Goal: Task Accomplishment & Management: Complete application form

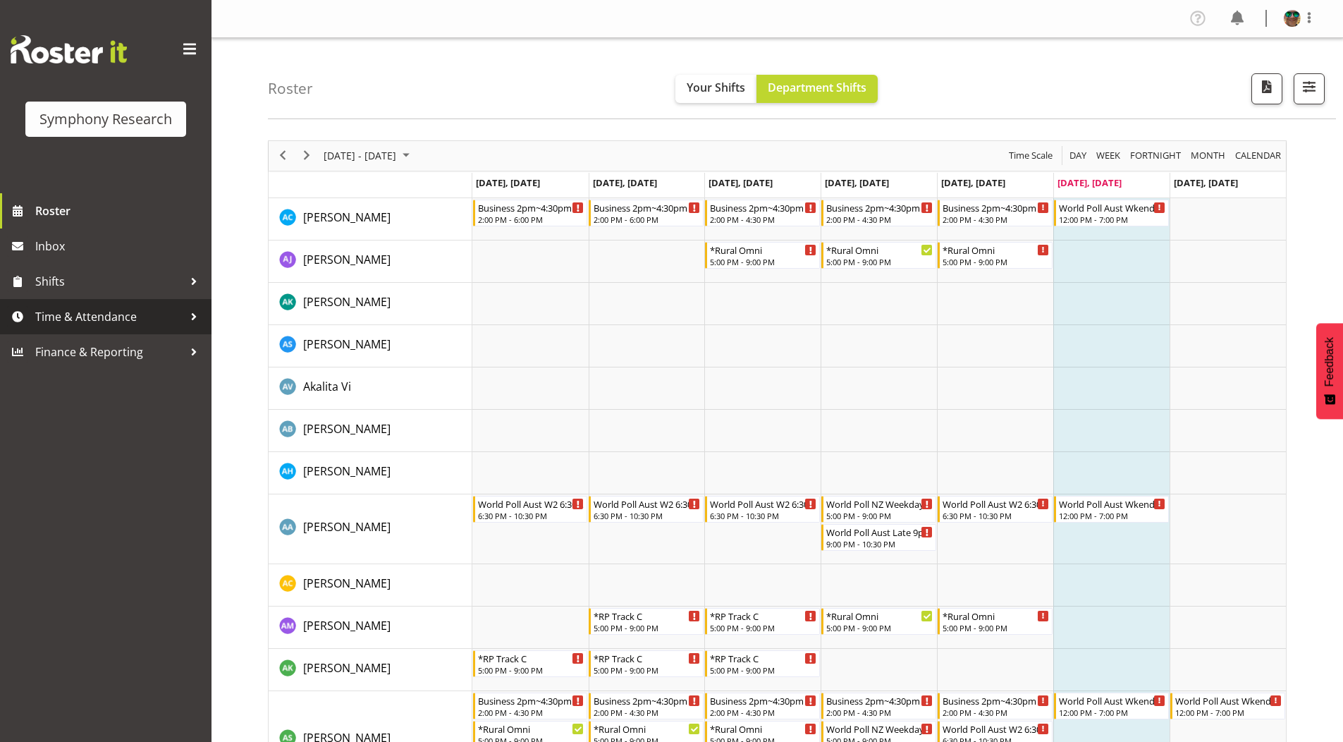
click at [75, 319] on span "Time & Attendance" at bounding box center [109, 316] width 148 height 21
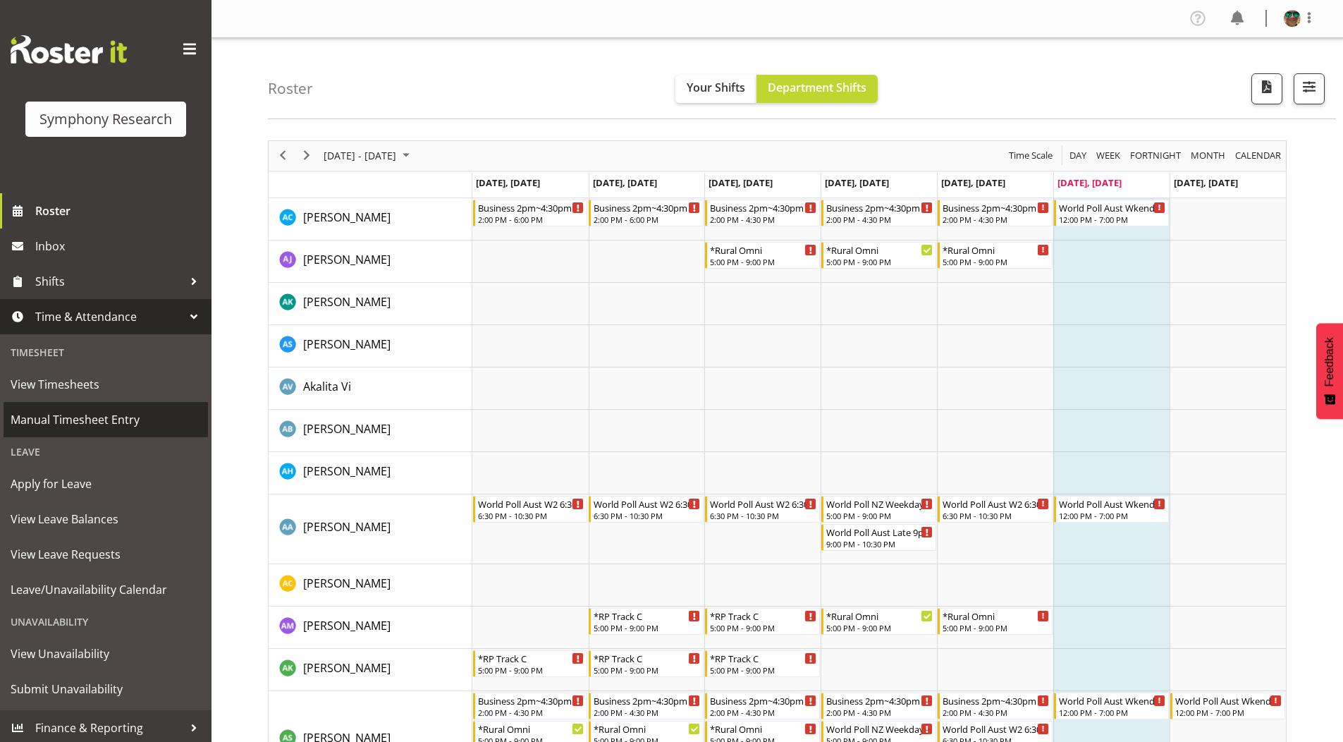
click at [51, 425] on span "Manual Timesheet Entry" at bounding box center [106, 419] width 190 height 21
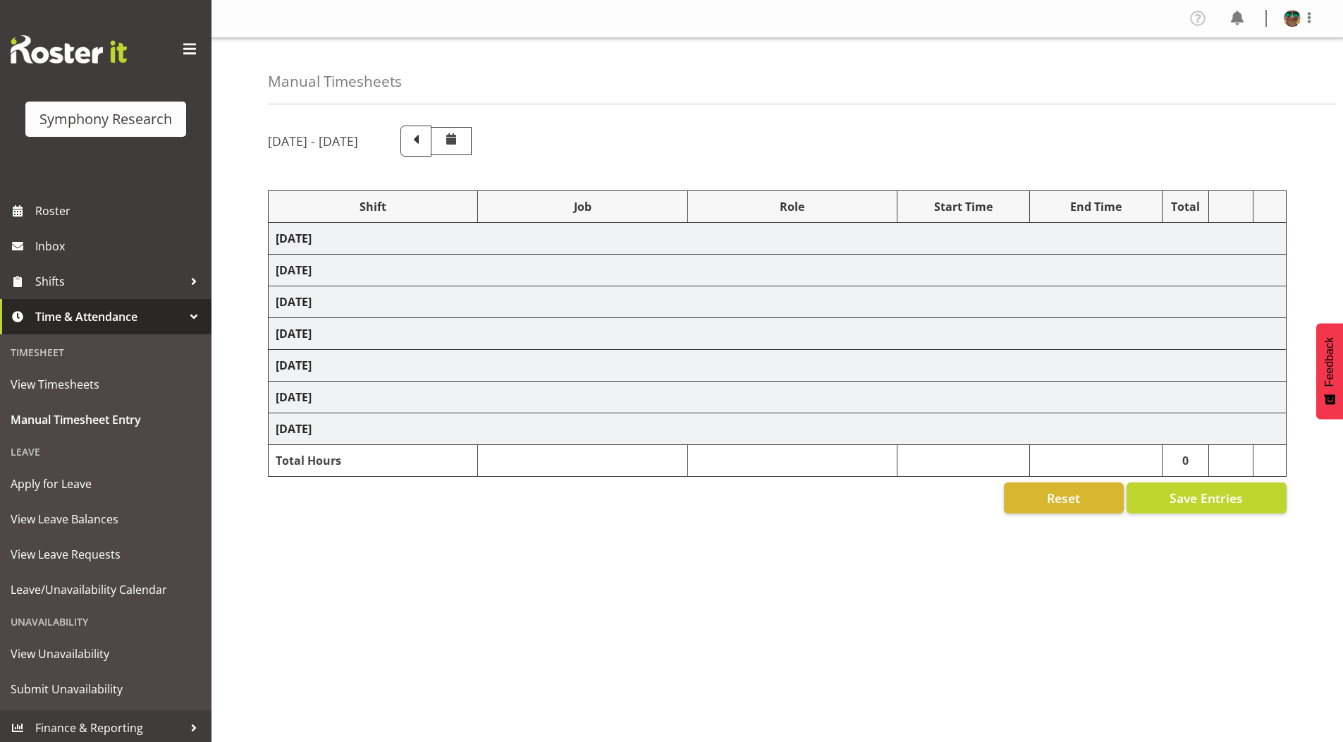
select select "4583"
select select "9426"
select select "4583"
select select "9636"
select select "4583"
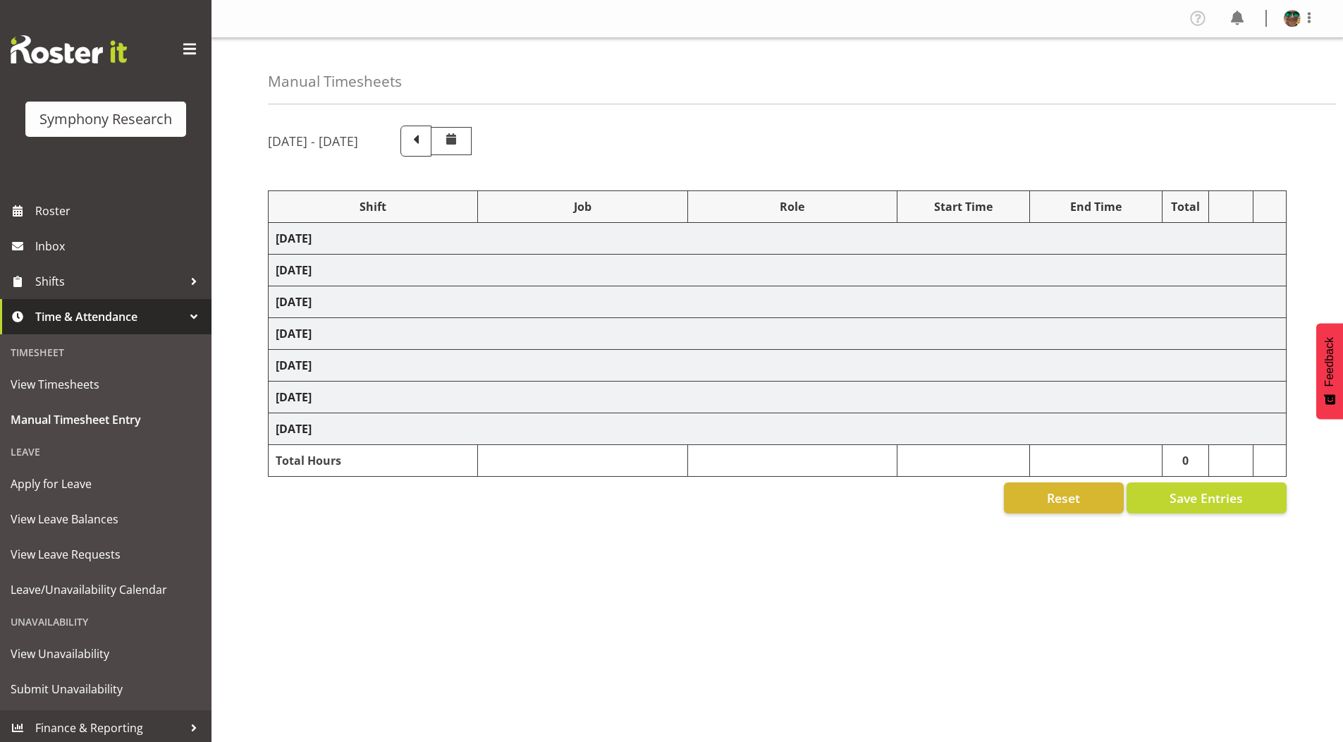
select select "10239"
select select "4583"
select select "10536"
select select "4583"
select select "743"
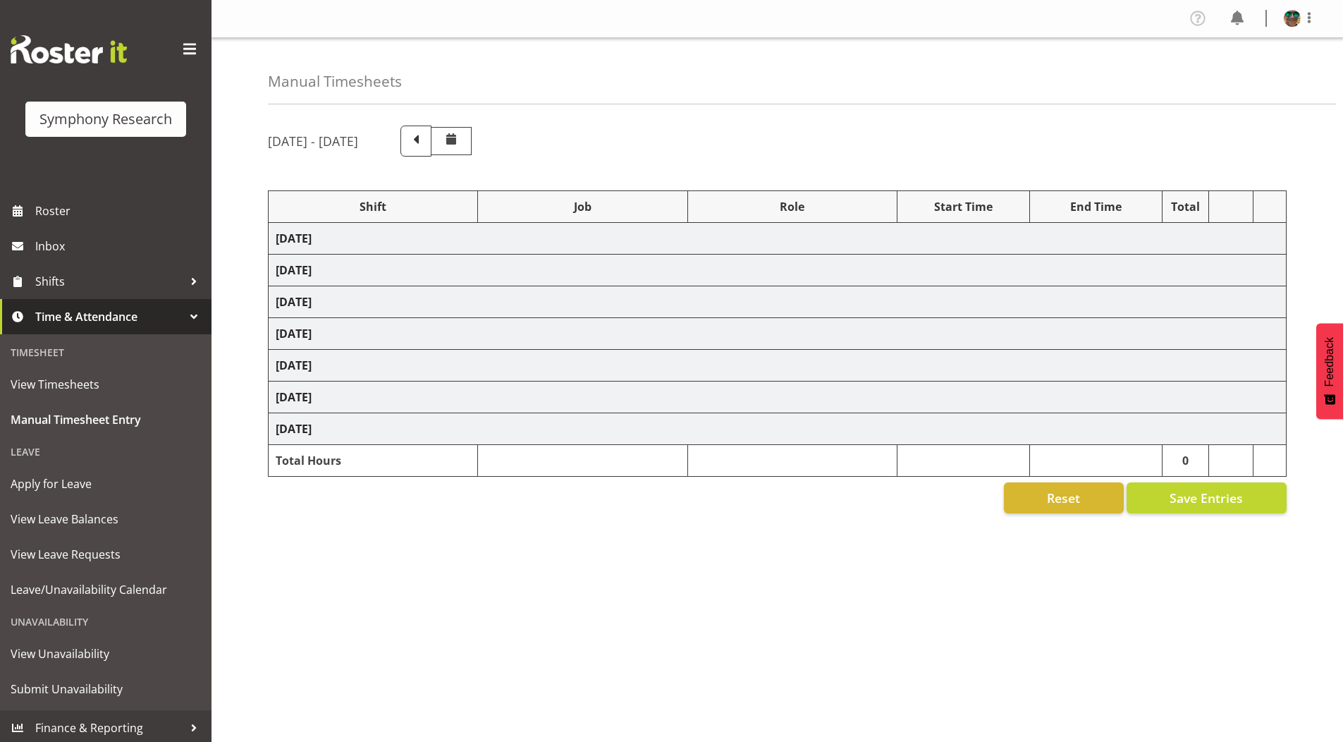
select select "4583"
select select "9636"
select select "4583"
select select "10242"
select select "4583"
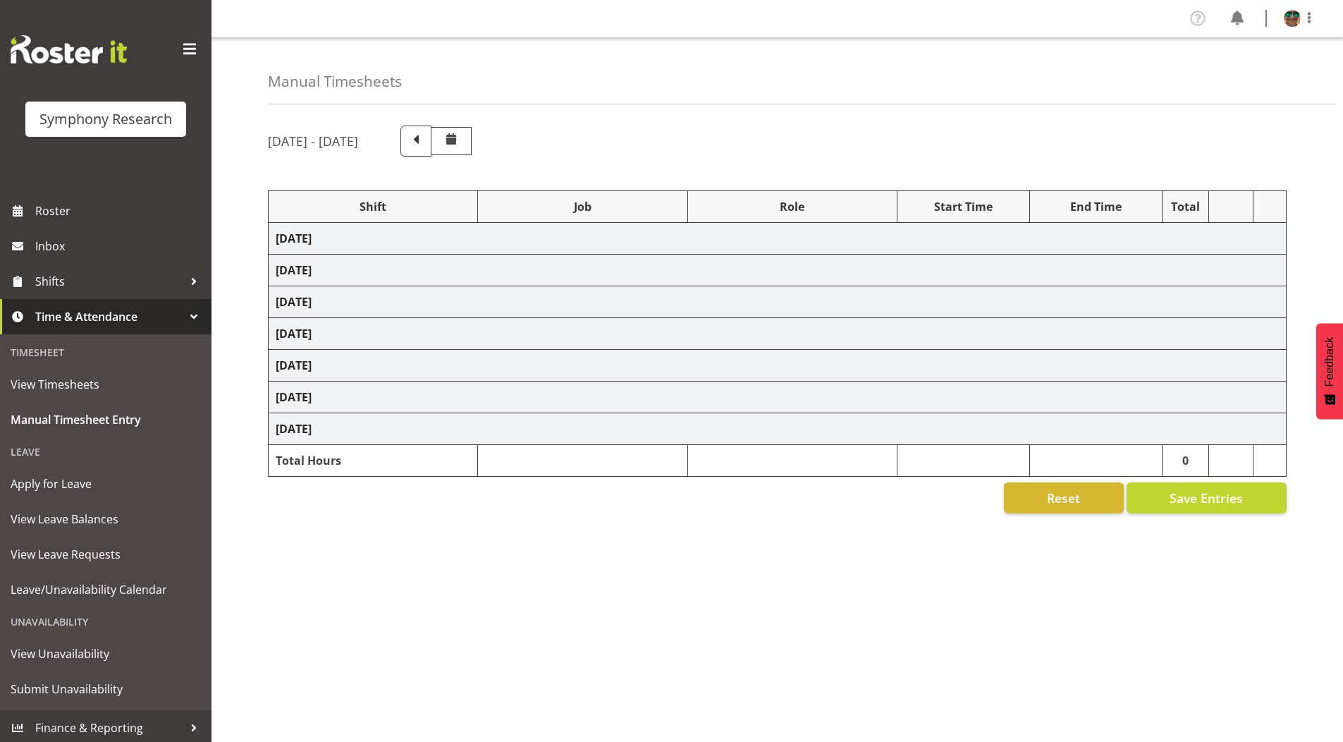
select select "10242"
select select "4583"
select select "10239"
select select "4583"
select select "10536"
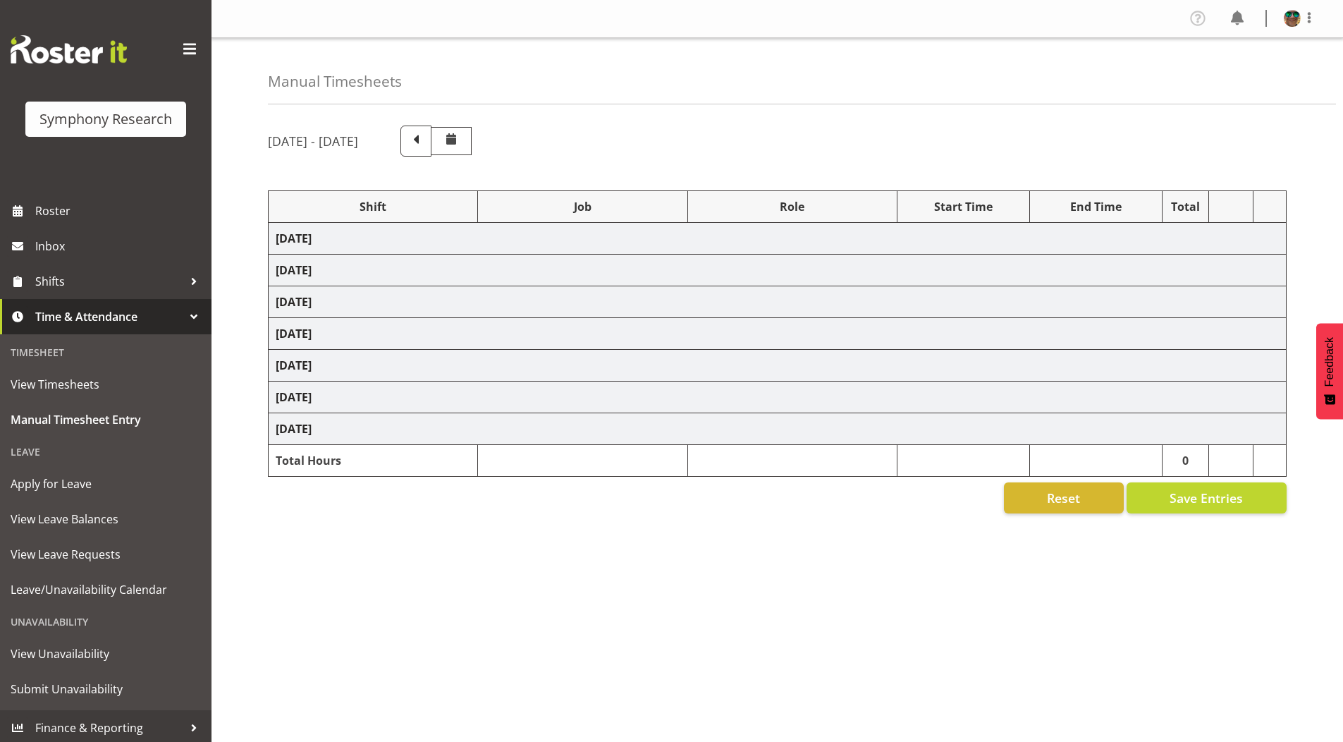
select select "4583"
select select "9426"
select select "4583"
select select "10242"
select select "4583"
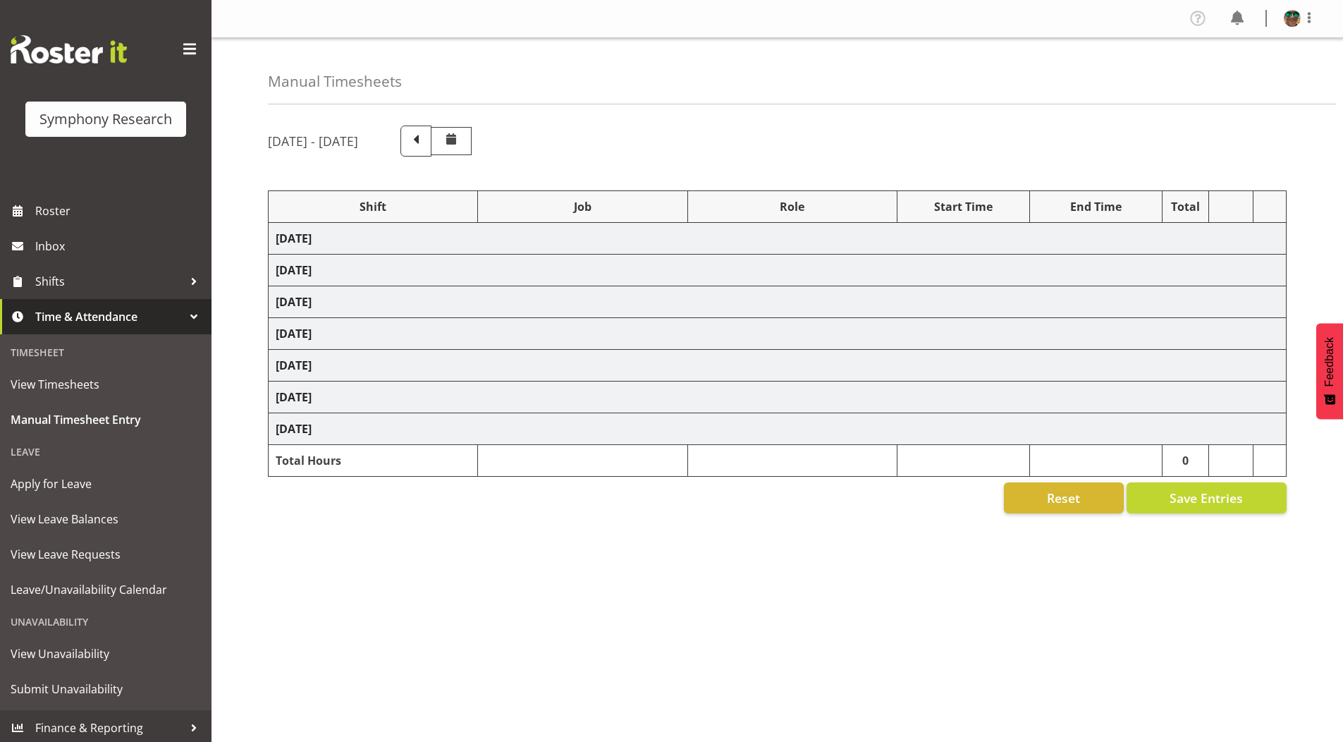
select select "9426"
select select "4583"
select select "10549"
select select "4583"
select select "9636"
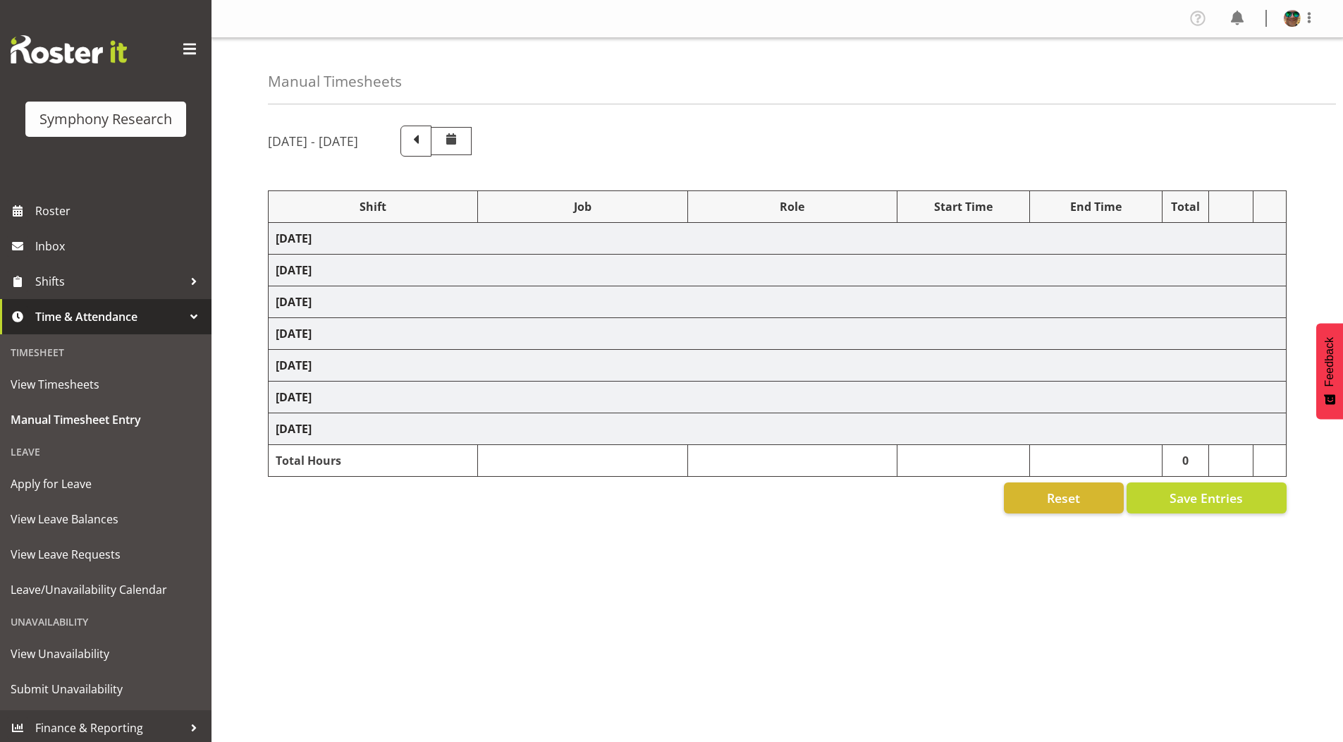
select select "4583"
select select "10239"
select select "4583"
select select "10536"
select select "4583"
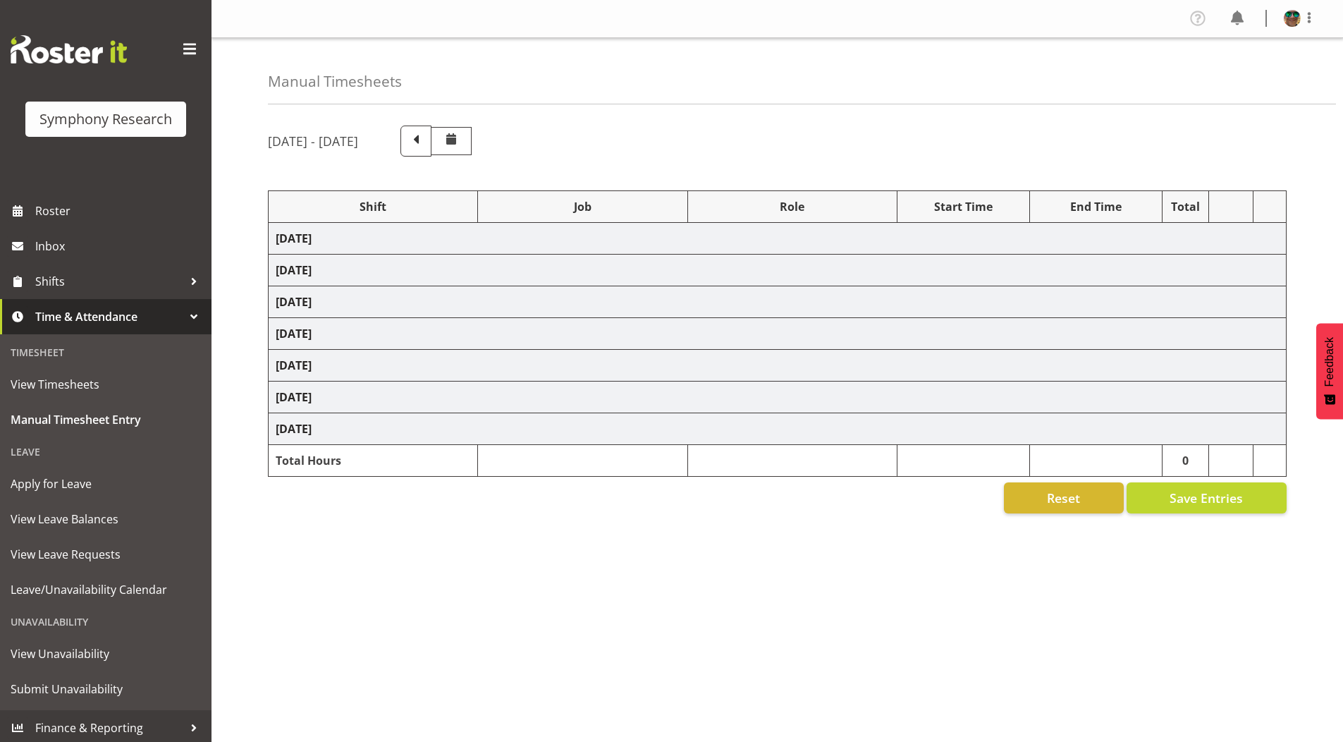
select select "743"
select select "4583"
select select "9426"
select select "4583"
select select "9636"
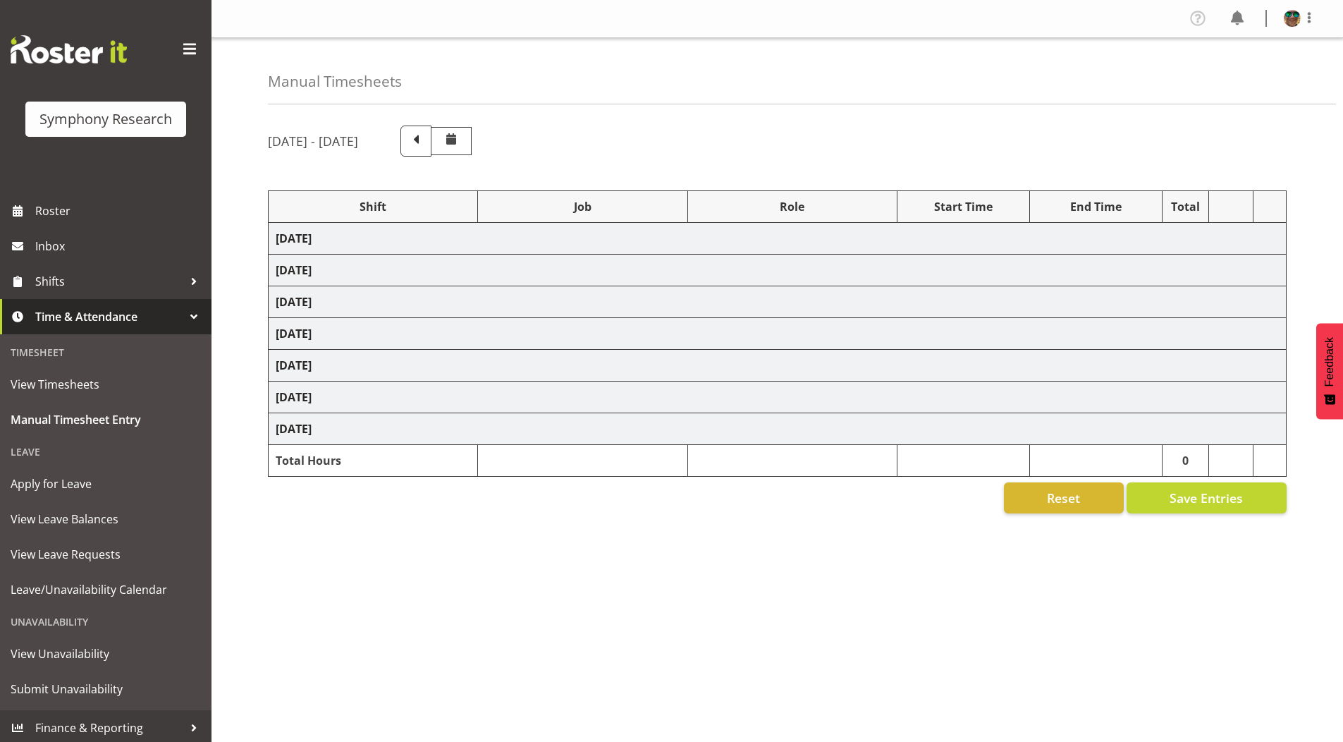
select select "4583"
select select "10549"
select select "4583"
select select "10536"
select select "4583"
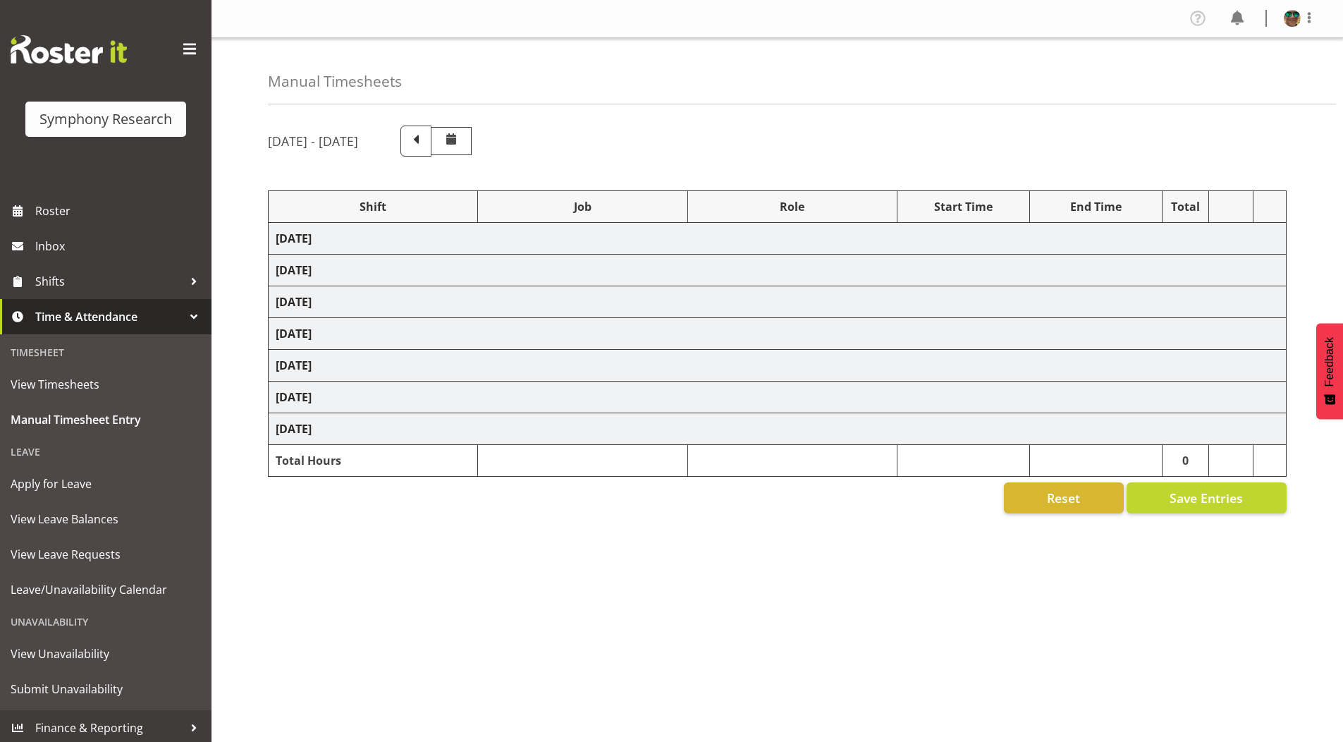
select select "10242"
select select "4583"
select select "10242"
select select "4583"
select select "9426"
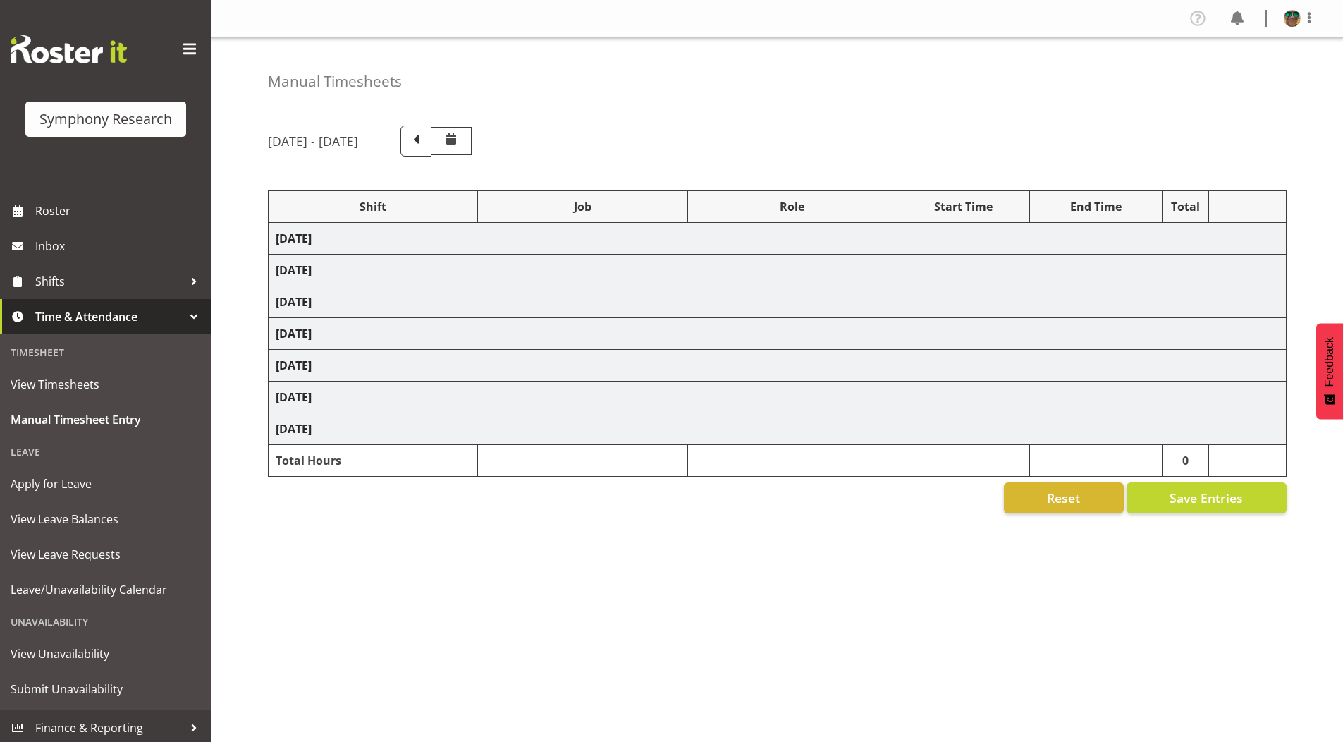
select select "4583"
select select "10549"
select select "4583"
select select "9636"
select select "4583"
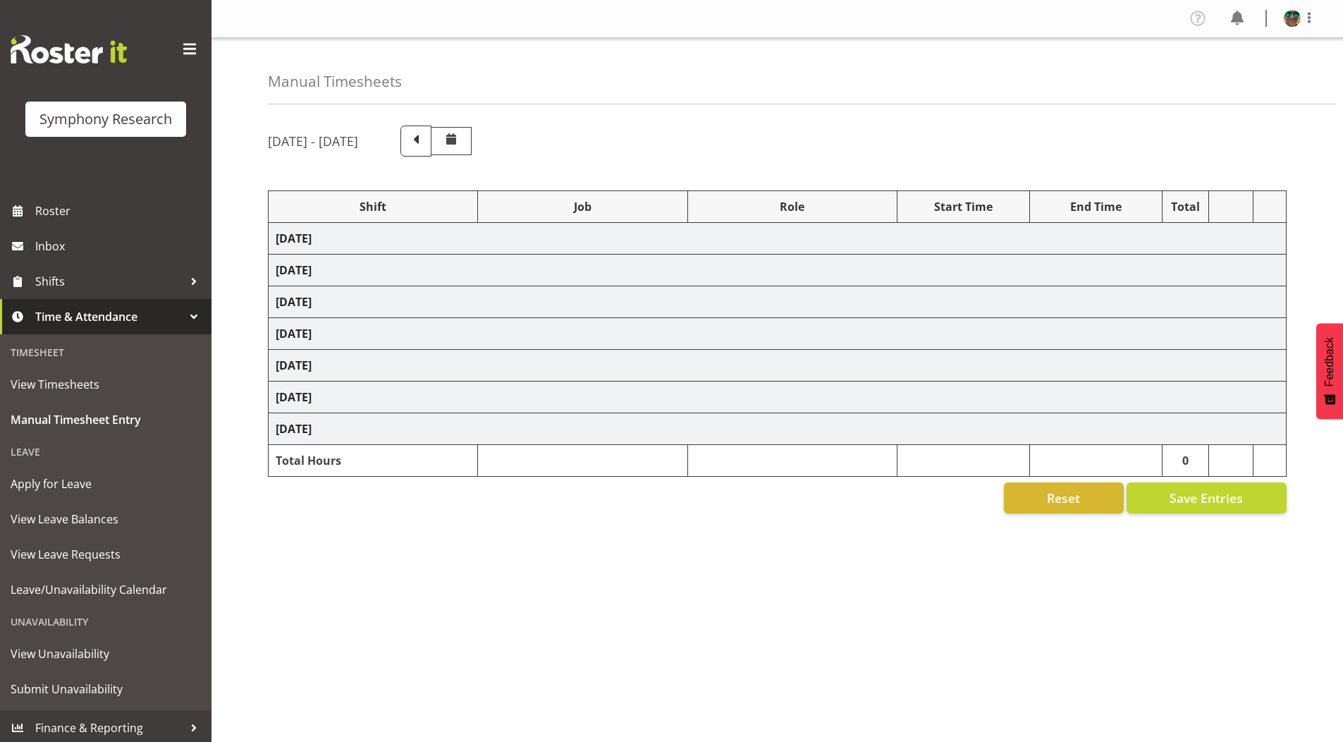
select select "10536"
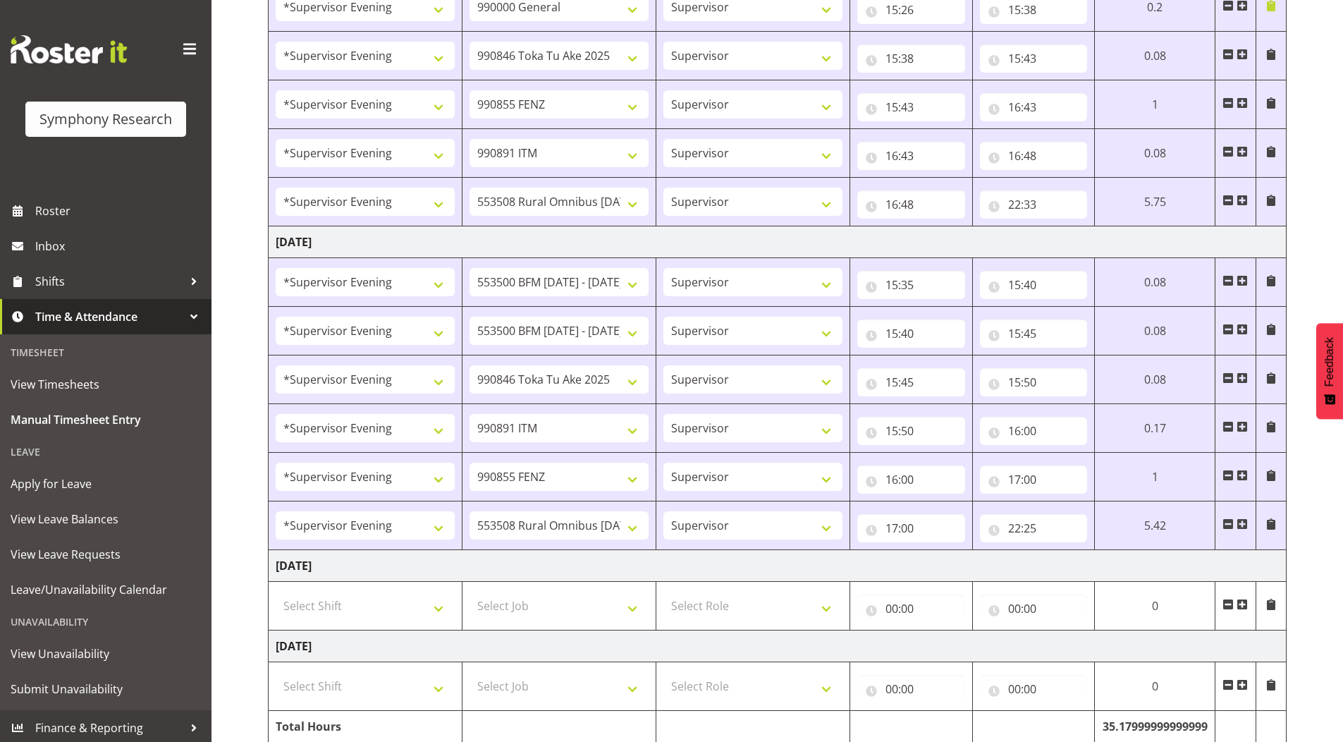
scroll to position [1252, 0]
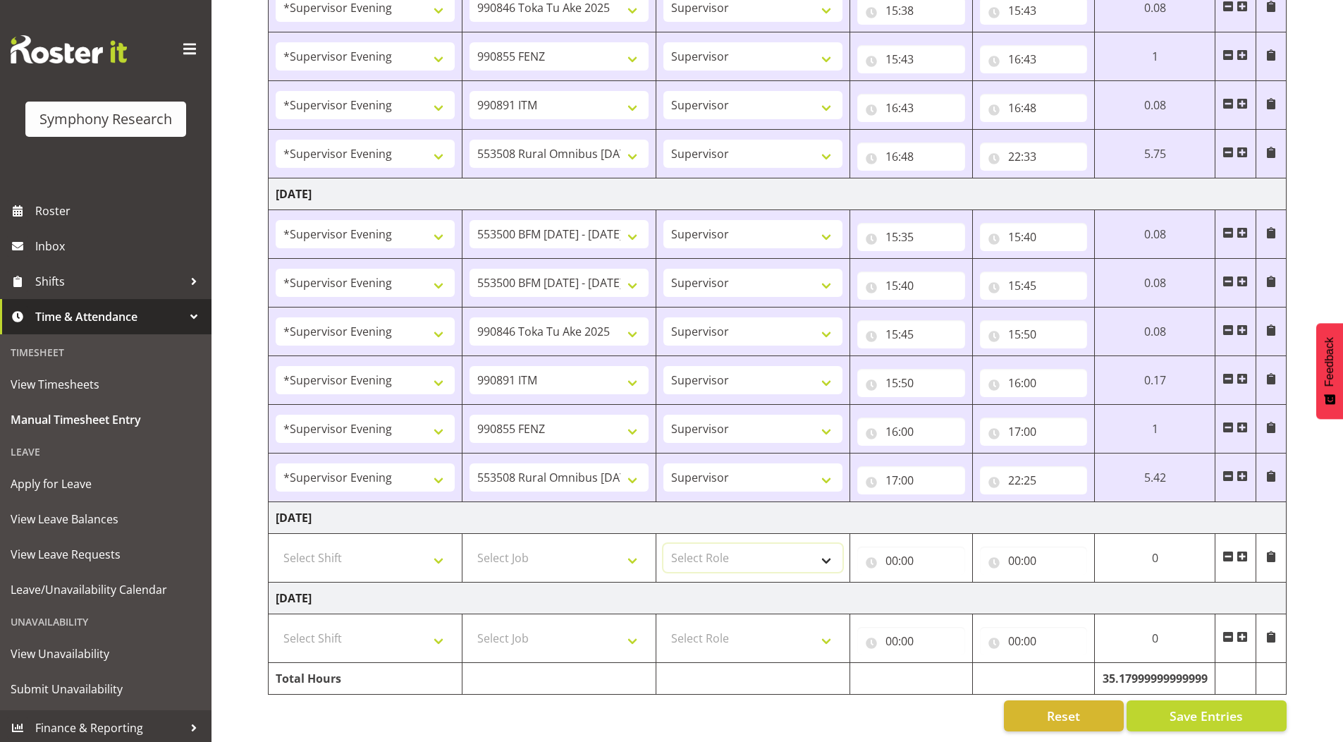
drag, startPoint x: 825, startPoint y: 552, endPoint x: 791, endPoint y: 560, distance: 34.7
click at [825, 552] on select "Select Role Supervisor Briefing Interviewing" at bounding box center [752, 558] width 179 height 28
select select "45"
click at [663, 544] on select "Select Role Supervisor Briefing Interviewing" at bounding box center [752, 558] width 179 height 28
click at [579, 550] on select "Select Job 550060 IF Admin 553492 World Poll Aus Wave 2 Main 2025 553493 World …" at bounding box center [559, 558] width 179 height 28
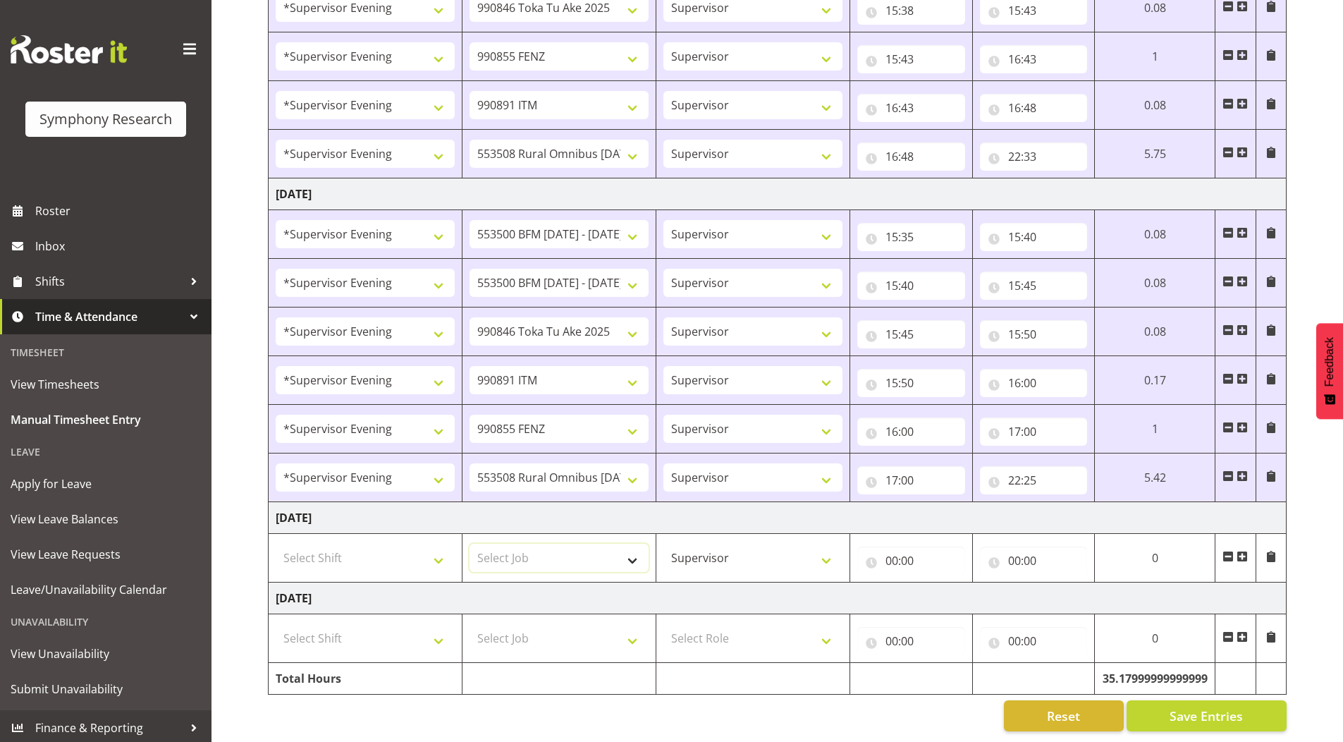
select select "9426"
click at [470, 544] on select "Select Job 550060 IF Admin 553492 World Poll Aus Wave 2 Main 2025 553493 World …" at bounding box center [559, 558] width 179 height 28
click at [1243, 551] on span at bounding box center [1242, 556] width 11 height 11
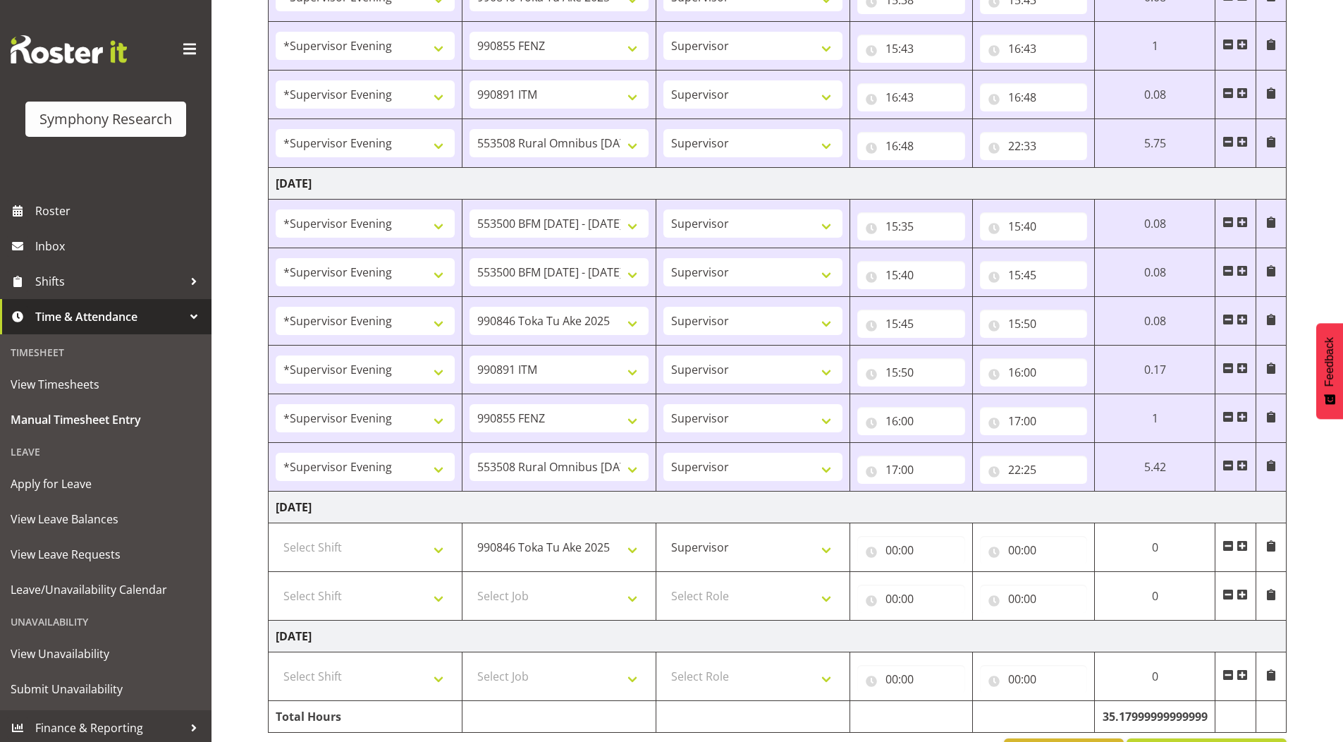
click at [1244, 588] on span at bounding box center [1242, 596] width 11 height 16
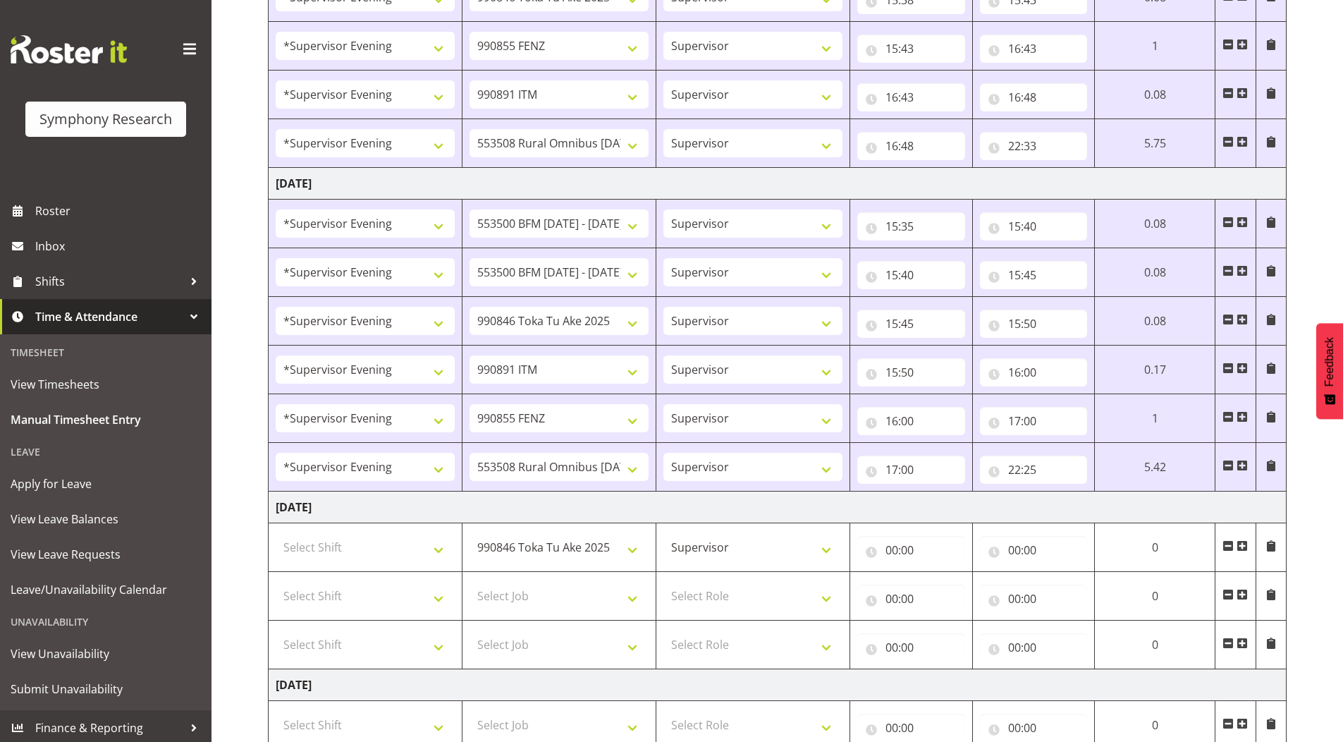
click at [1242, 647] on span at bounding box center [1242, 642] width 11 height 11
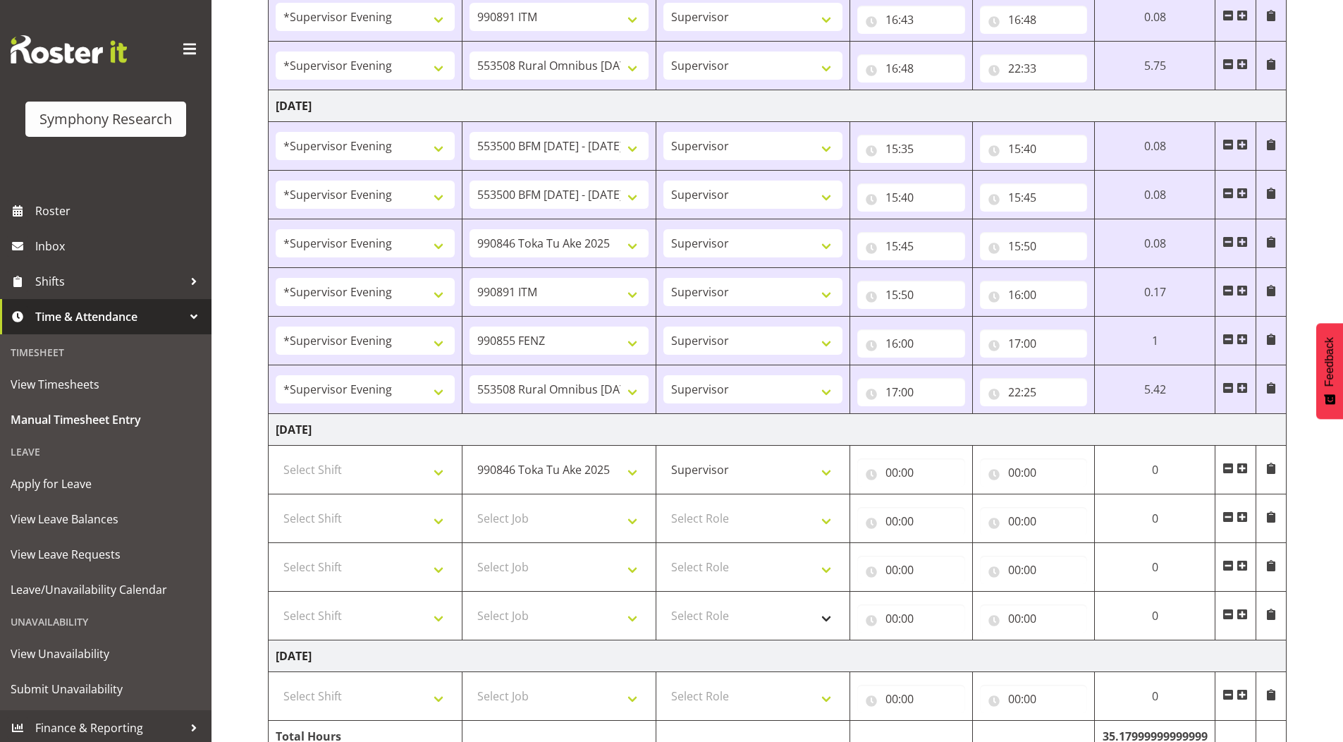
scroll to position [1398, 0]
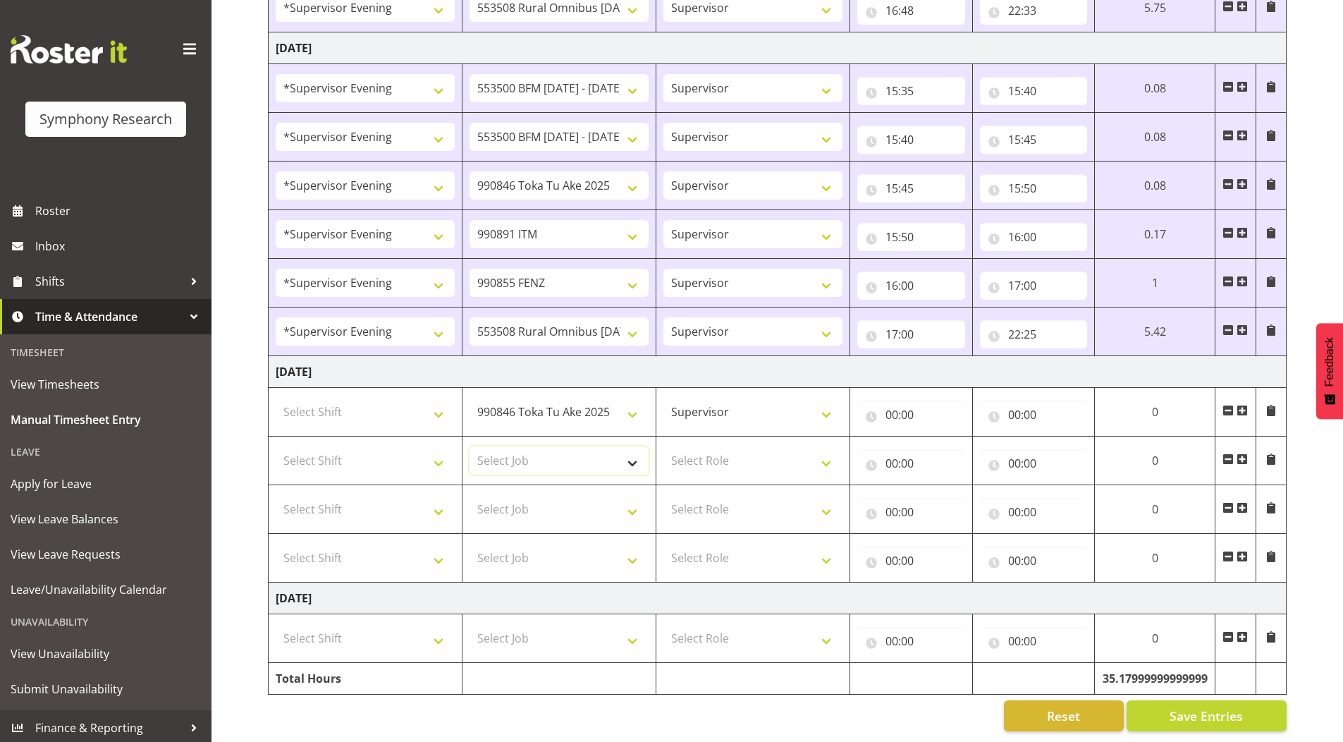
click at [515, 451] on select "Select Job 550060 IF Admin 553492 World Poll Aus Wave 2 Main 2025 553493 World …" at bounding box center [559, 460] width 179 height 28
select select "10549"
click at [470, 446] on select "Select Job 550060 IF Admin 553492 World Poll Aus Wave 2 Main 2025 553493 World …" at bounding box center [559, 460] width 179 height 28
click at [508, 503] on select "Select Job 550060 IF Admin 553492 World Poll Aus Wave 2 Main 2025 553493 World …" at bounding box center [559, 509] width 179 height 28
select select "10242"
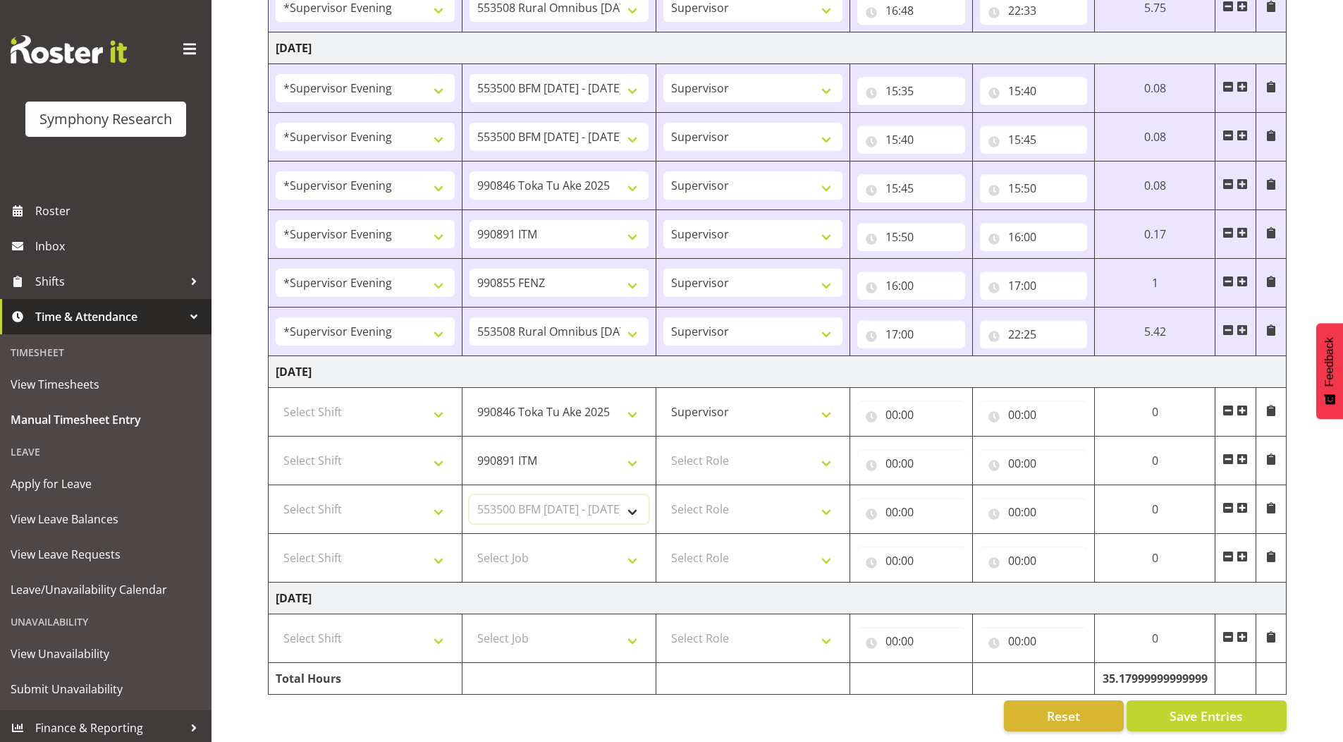
click at [470, 495] on select "Select Job 550060 IF Admin 553492 World Poll Aus Wave 2 Main 2025 553493 World …" at bounding box center [559, 509] width 179 height 28
drag, startPoint x: 514, startPoint y: 549, endPoint x: 514, endPoint y: 536, distance: 12.7
click at [514, 549] on select "Select Job 550060 IF Admin 553492 World Poll Aus Wave 2 Main 2025 553493 World …" at bounding box center [559, 558] width 179 height 28
select select "10242"
click at [470, 544] on select "Select Job 550060 IF Admin 553492 World Poll Aus Wave 2 Main 2025 553493 World …" at bounding box center [559, 558] width 179 height 28
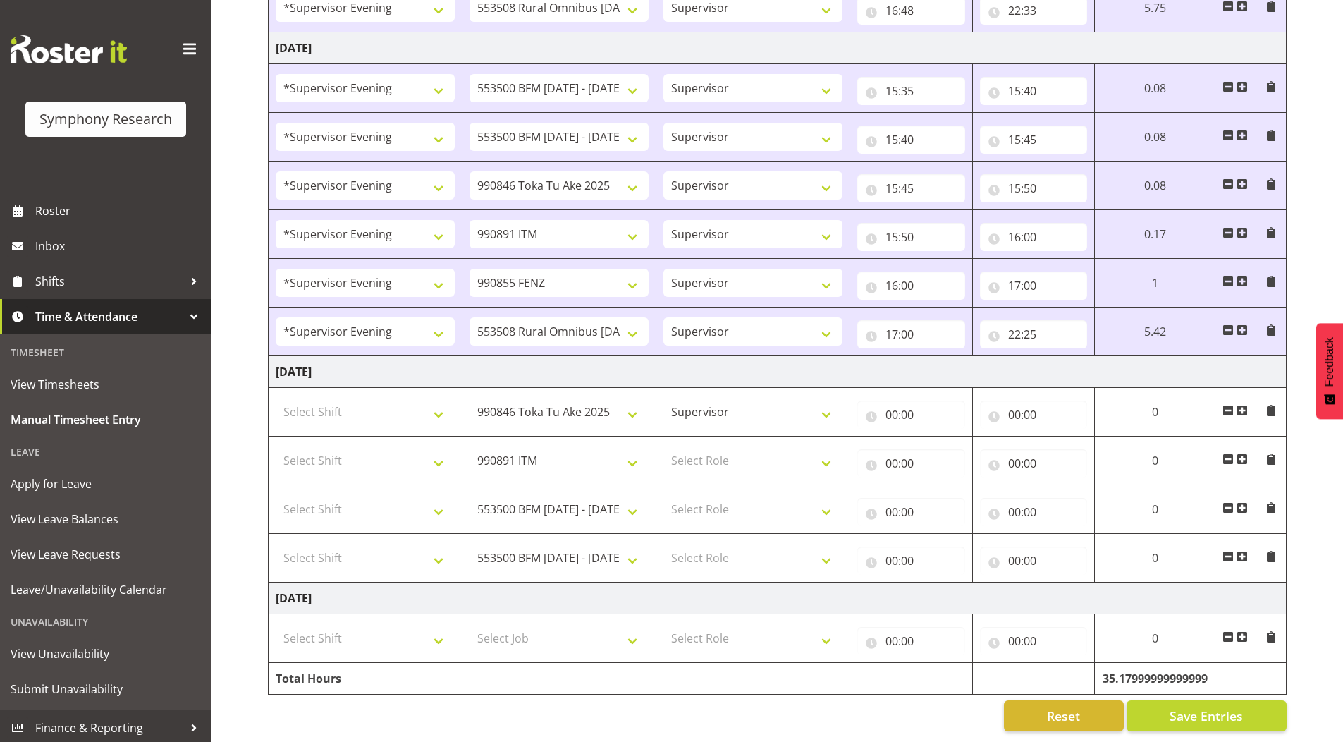
click at [1246, 551] on span at bounding box center [1242, 556] width 11 height 11
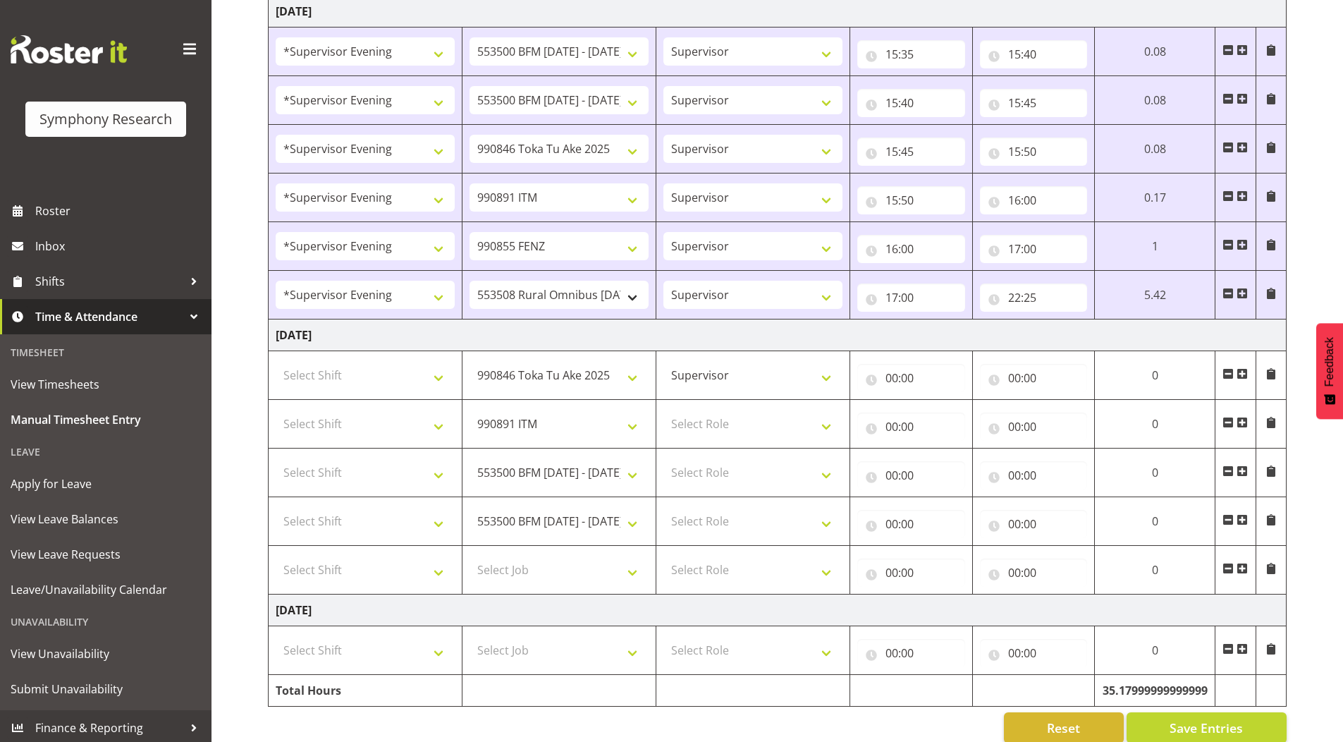
scroll to position [1447, 0]
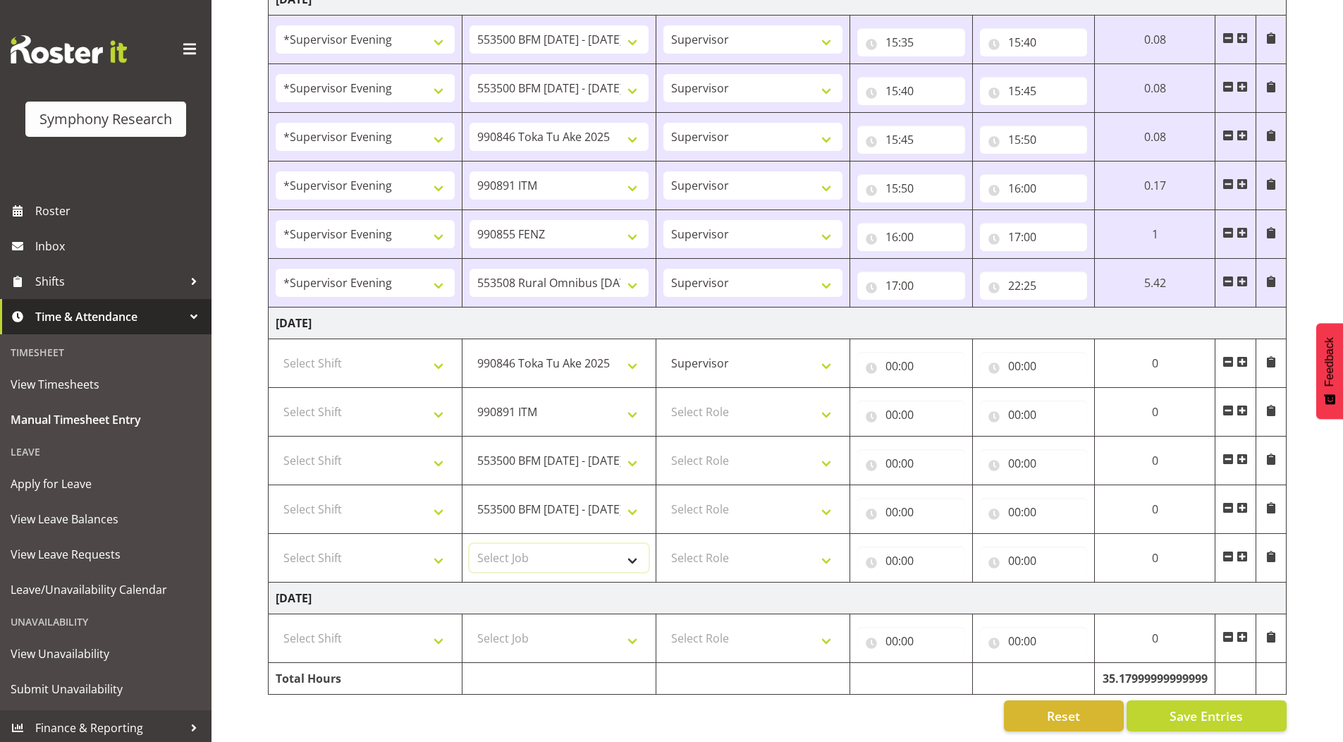
click at [521, 553] on select "Select Job 550060 IF Admin 553492 World Poll Aus Wave 2 Main 2025 553493 World …" at bounding box center [559, 558] width 179 height 28
select select "9636"
click at [470, 544] on select "Select Job 550060 IF Admin 553492 World Poll Aus Wave 2 Main 2025 553493 World …" at bounding box center [559, 558] width 179 height 28
click at [1244, 551] on span at bounding box center [1242, 556] width 11 height 11
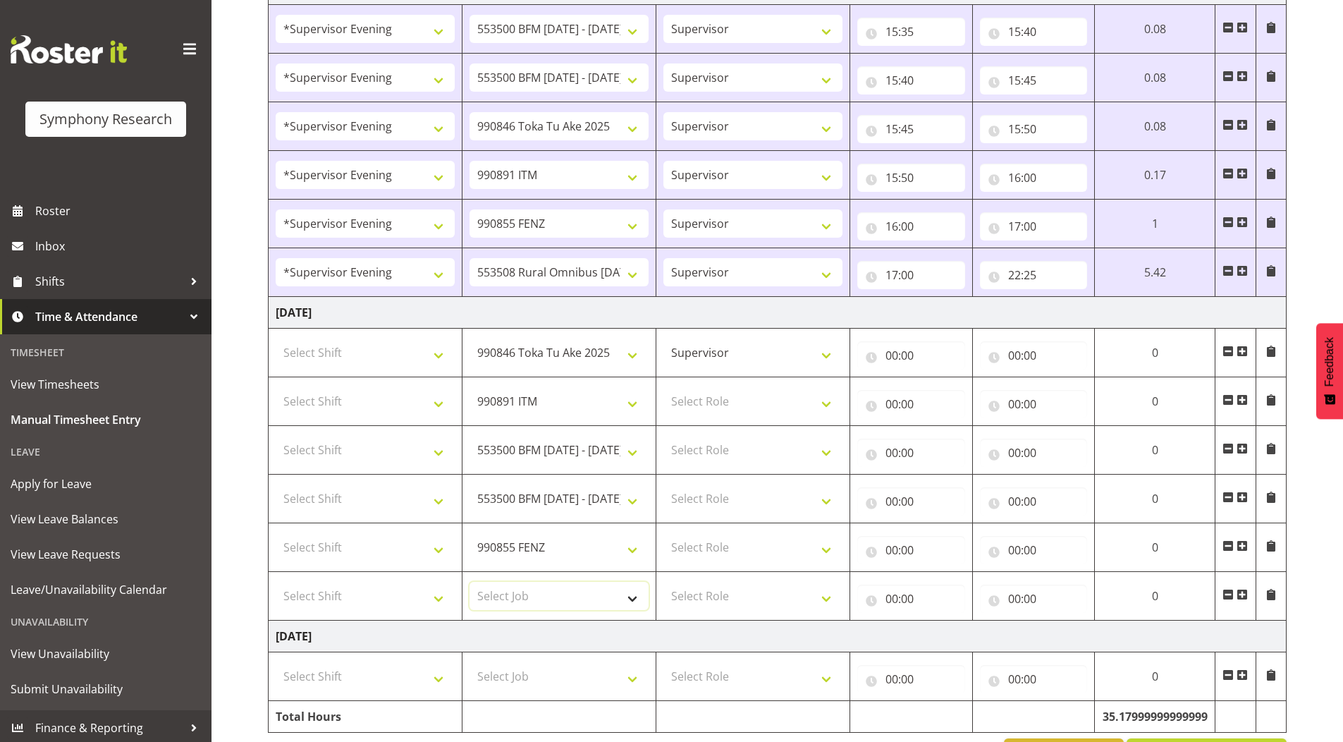
drag, startPoint x: 493, startPoint y: 596, endPoint x: 501, endPoint y: 594, distance: 8.0
click at [493, 596] on select "Select Job 550060 IF Admin 553492 World Poll Aus Wave 2 Main 2025 553493 World …" at bounding box center [559, 596] width 179 height 28
select select "7759"
click at [470, 582] on select "Select Job 550060 IF Admin 553492 World Poll Aus Wave 2 Main 2025 553493 World …" at bounding box center [559, 596] width 179 height 28
click at [713, 402] on select "Select Role Supervisor Briefing Interviewing" at bounding box center [752, 401] width 179 height 28
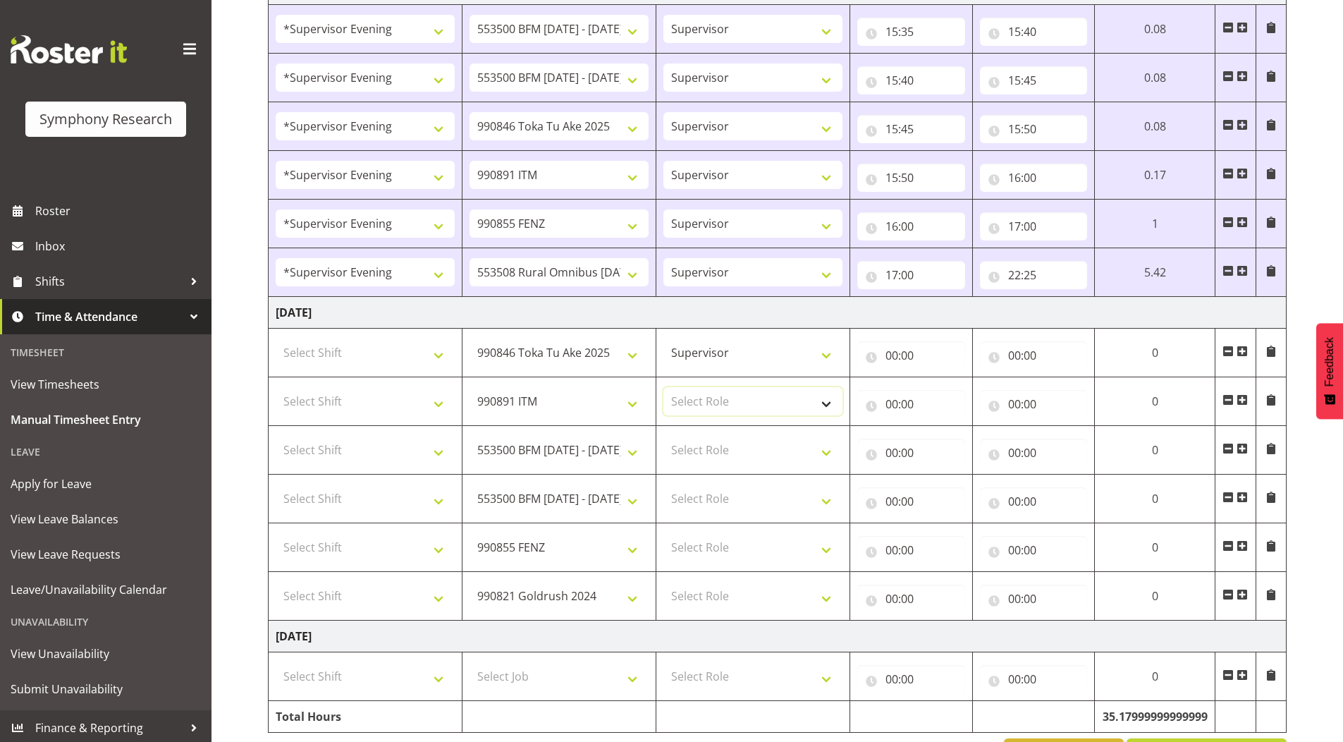
select select "45"
click at [663, 387] on select "Select Role Supervisor Briefing Interviewing" at bounding box center [752, 401] width 179 height 28
drag, startPoint x: 704, startPoint y: 453, endPoint x: 704, endPoint y: 462, distance: 9.2
click at [704, 453] on select "Select Role Supervisor Briefing Interviewing" at bounding box center [752, 450] width 179 height 28
select select "45"
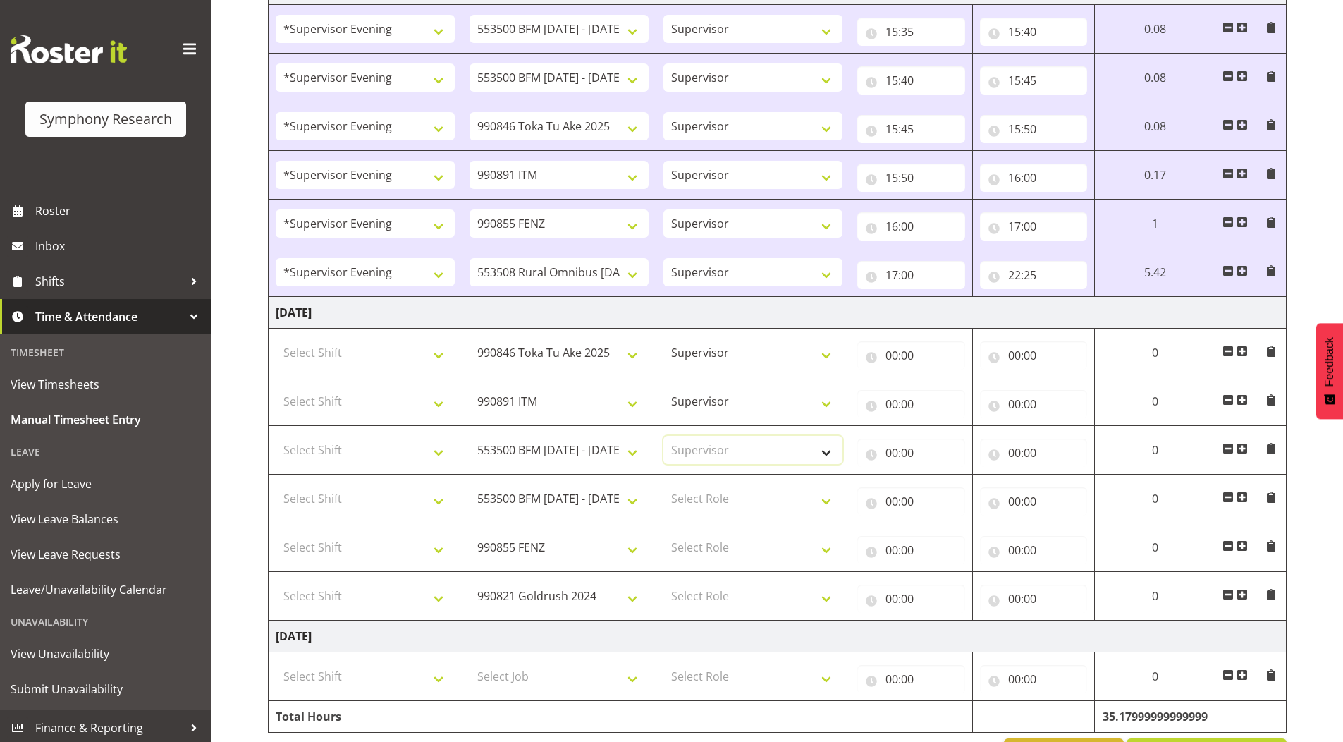
click at [663, 436] on select "Select Role Supervisor Briefing Interviewing" at bounding box center [752, 450] width 179 height 28
drag, startPoint x: 702, startPoint y: 496, endPoint x: 701, endPoint y: 504, distance: 8.5
click at [702, 496] on select "Select Role Supervisor Briefing Interviewing" at bounding box center [752, 498] width 179 height 28
select select "45"
click at [663, 484] on select "Select Role Supervisor Briefing Interviewing" at bounding box center [752, 498] width 179 height 28
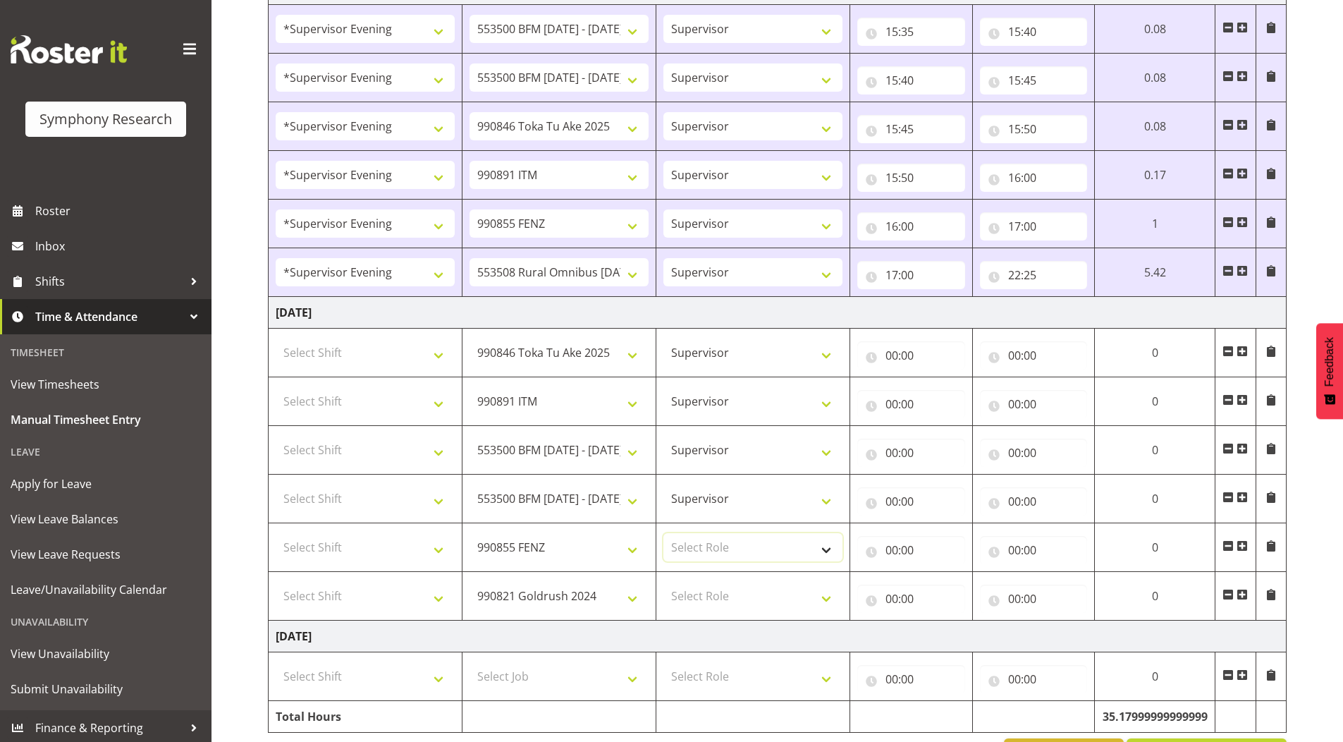
click at [694, 549] on select "Select Role Supervisor Briefing Interviewing" at bounding box center [752, 547] width 179 height 28
select select "45"
click at [663, 533] on select "Select Role Supervisor Briefing Interviewing" at bounding box center [752, 547] width 179 height 28
click at [692, 593] on select "Select Role Supervisor Briefing Interviewing" at bounding box center [752, 596] width 179 height 28
select select "45"
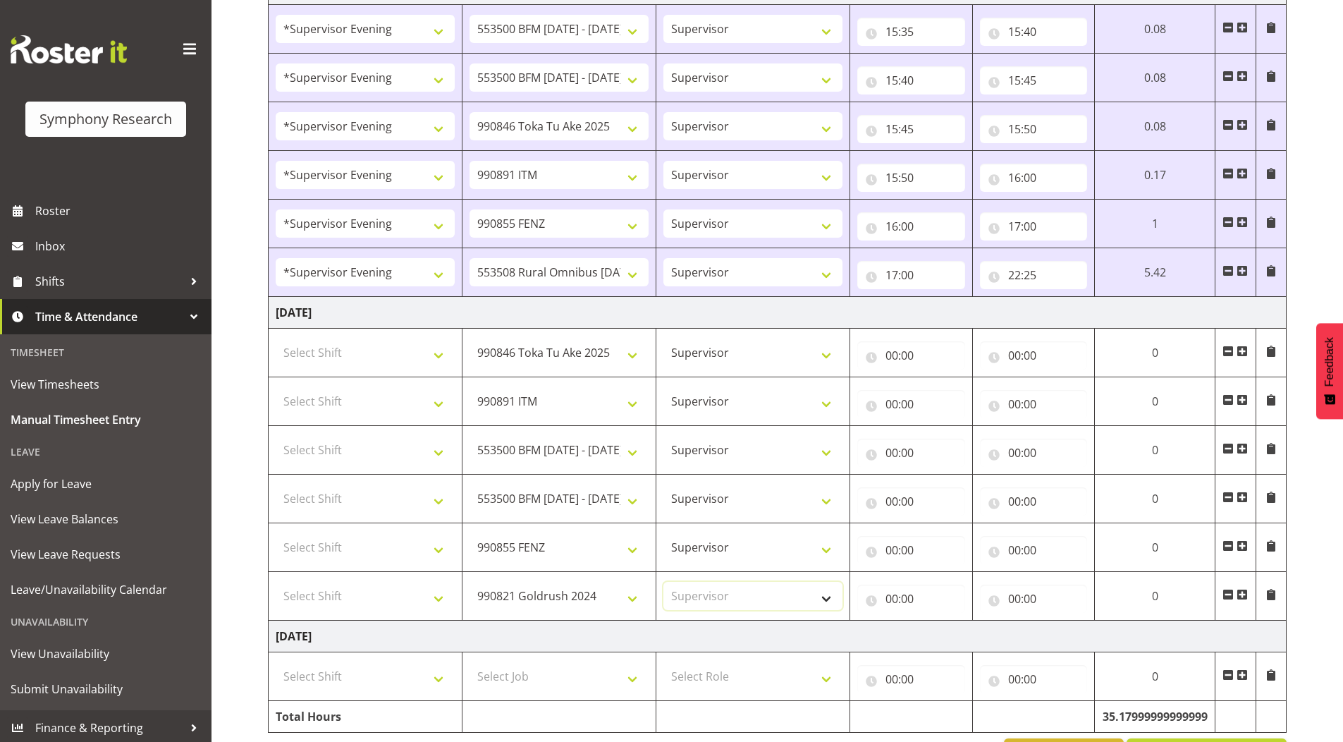
click at [663, 582] on select "Select Role Supervisor Briefing Interviewing" at bounding box center [752, 596] width 179 height 28
click at [318, 353] on select "Select Shift !!Weekend Residential (Roster IT Shift Label) *Business 9/10am ~ 4…" at bounding box center [365, 352] width 179 height 28
select select "19170"
click at [276, 338] on select "Select Shift !!Weekend Residential (Roster IT Shift Label) *Business 9/10am ~ 4…" at bounding box center [365, 352] width 179 height 28
click at [322, 402] on select "Select Shift !!Weekend Residential (Roster IT Shift Label) *Business 9/10am ~ 4…" at bounding box center [365, 401] width 179 height 28
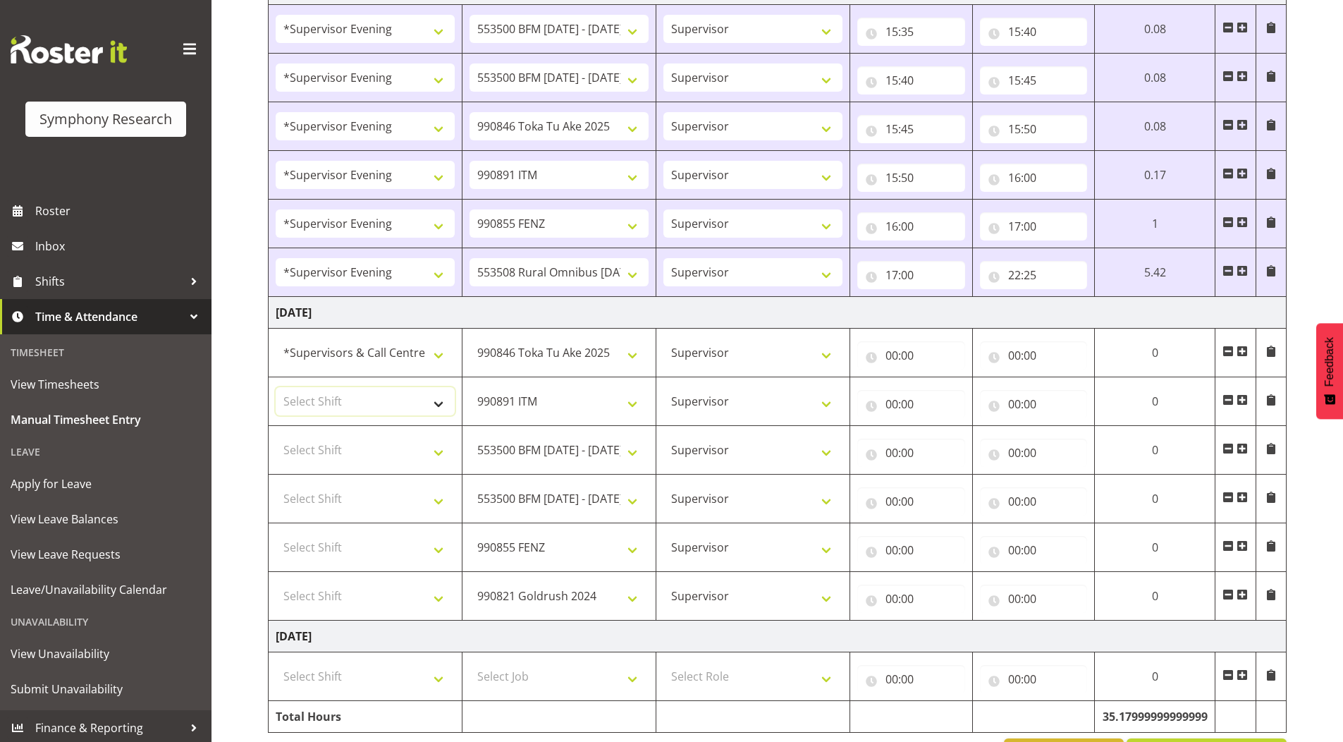
select select "19170"
click at [276, 387] on select "Select Shift !!Weekend Residential (Roster IT Shift Label) *Business 9/10am ~ 4…" at bounding box center [365, 401] width 179 height 28
drag, startPoint x: 322, startPoint y: 450, endPoint x: 322, endPoint y: 439, distance: 10.6
click at [322, 450] on select "Select Shift !!Weekend Residential (Roster IT Shift Label) *Business 9/10am ~ 4…" at bounding box center [365, 450] width 179 height 28
select select "19170"
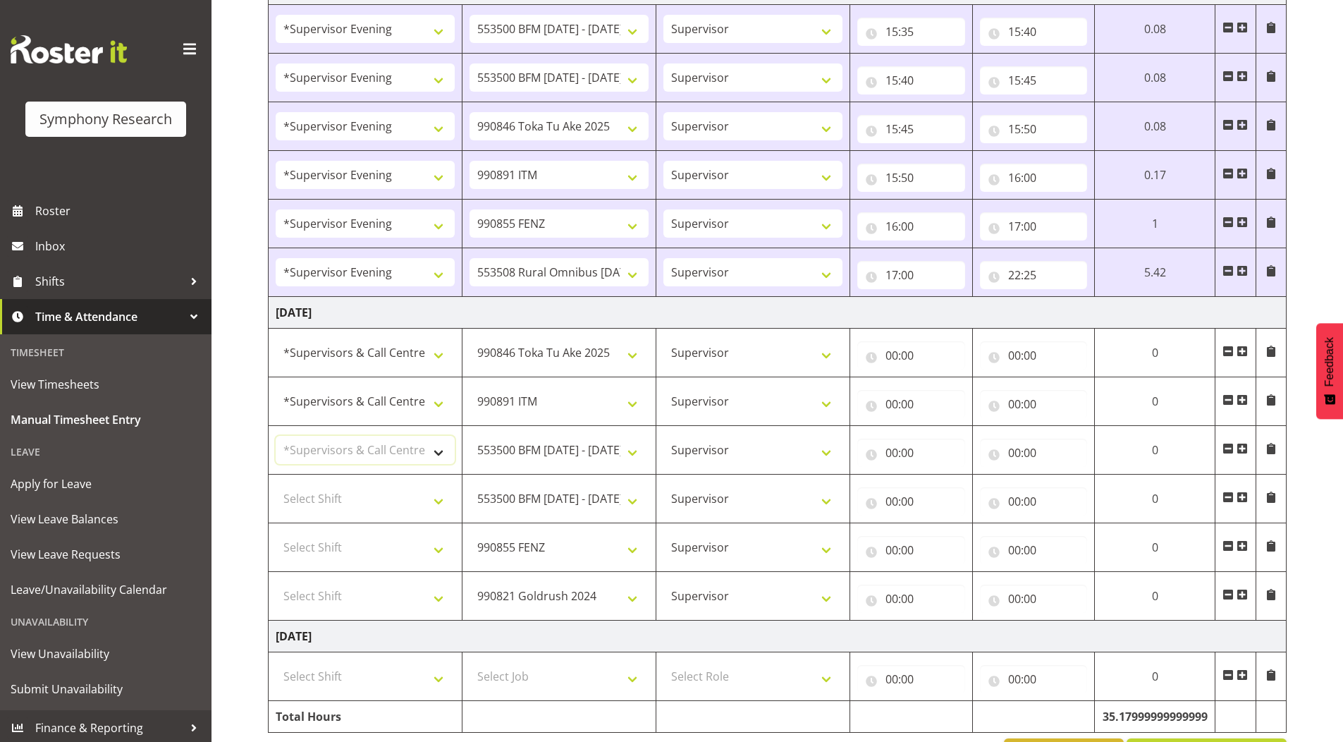
click at [276, 436] on select "Select Shift !!Weekend Residential (Roster IT Shift Label) *Business 9/10am ~ 4…" at bounding box center [365, 450] width 179 height 28
drag, startPoint x: 326, startPoint y: 512, endPoint x: 324, endPoint y: 494, distance: 17.8
click at [326, 509] on select "Select Shift !!Weekend Residential (Roster IT Shift Label) *Business 9/10am ~ 4…" at bounding box center [365, 498] width 179 height 28
select select "19170"
click at [276, 484] on select "Select Shift !!Weekend Residential (Roster IT Shift Label) *Business 9/10am ~ 4…" at bounding box center [365, 498] width 179 height 28
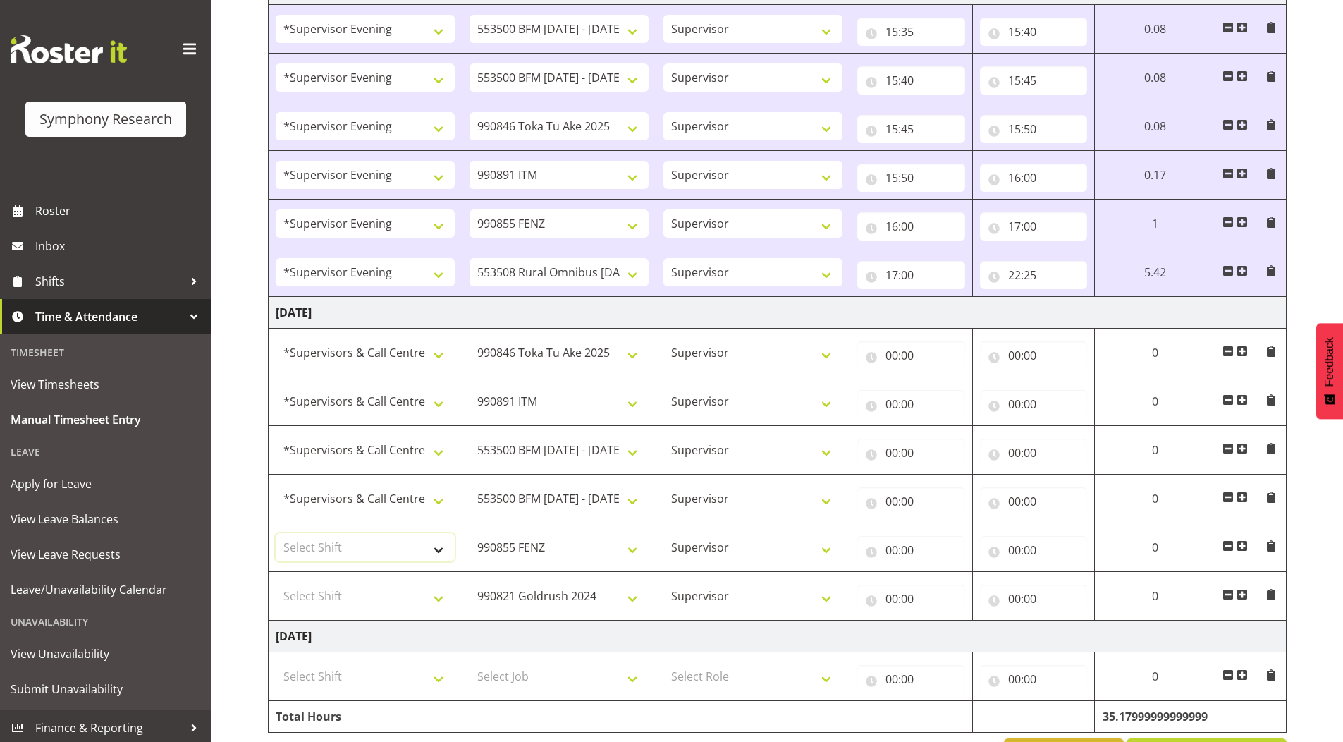
click at [324, 545] on select "Select Shift !!Weekend Residential (Roster IT Shift Label) *Business 9/10am ~ 4…" at bounding box center [365, 547] width 179 height 28
select select "19170"
click at [276, 533] on select "Select Shift !!Weekend Residential (Roster IT Shift Label) *Business 9/10am ~ 4…" at bounding box center [365, 547] width 179 height 28
click at [331, 588] on select "Select Shift !!Weekend Residential (Roster IT Shift Label) *Business 9/10am ~ 4…" at bounding box center [365, 596] width 179 height 28
select select "19170"
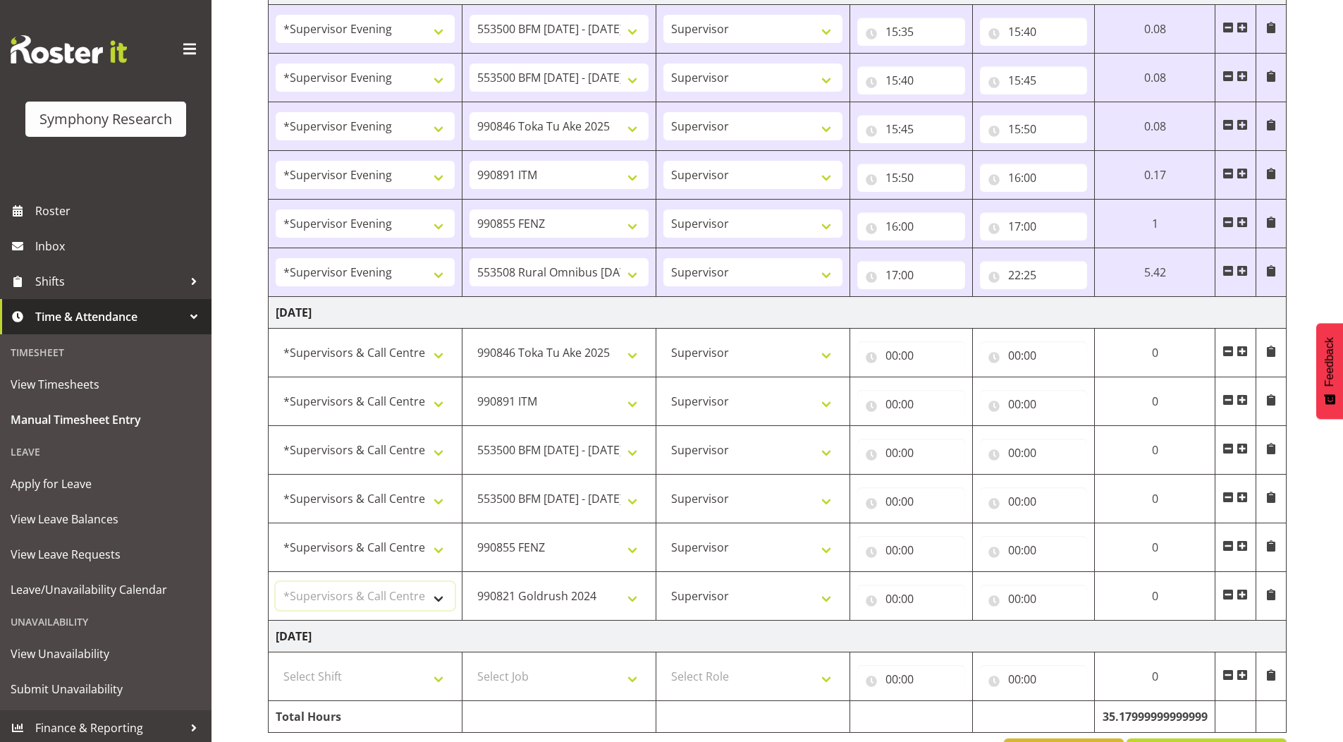
click at [276, 582] on select "Select Shift !!Weekend Residential (Roster IT Shift Label) *Business 9/10am ~ 4…" at bounding box center [365, 596] width 179 height 28
click at [892, 355] on input "00:00" at bounding box center [911, 355] width 108 height 28
drag, startPoint x: 950, startPoint y: 391, endPoint x: 943, endPoint y: 381, distance: 11.6
click at [950, 391] on select "00 01 02 03 04 05 06 07 08 09 10 11 12 13 14 15 16 17 18 19 20 21 22 23" at bounding box center [954, 392] width 32 height 28
select select "11"
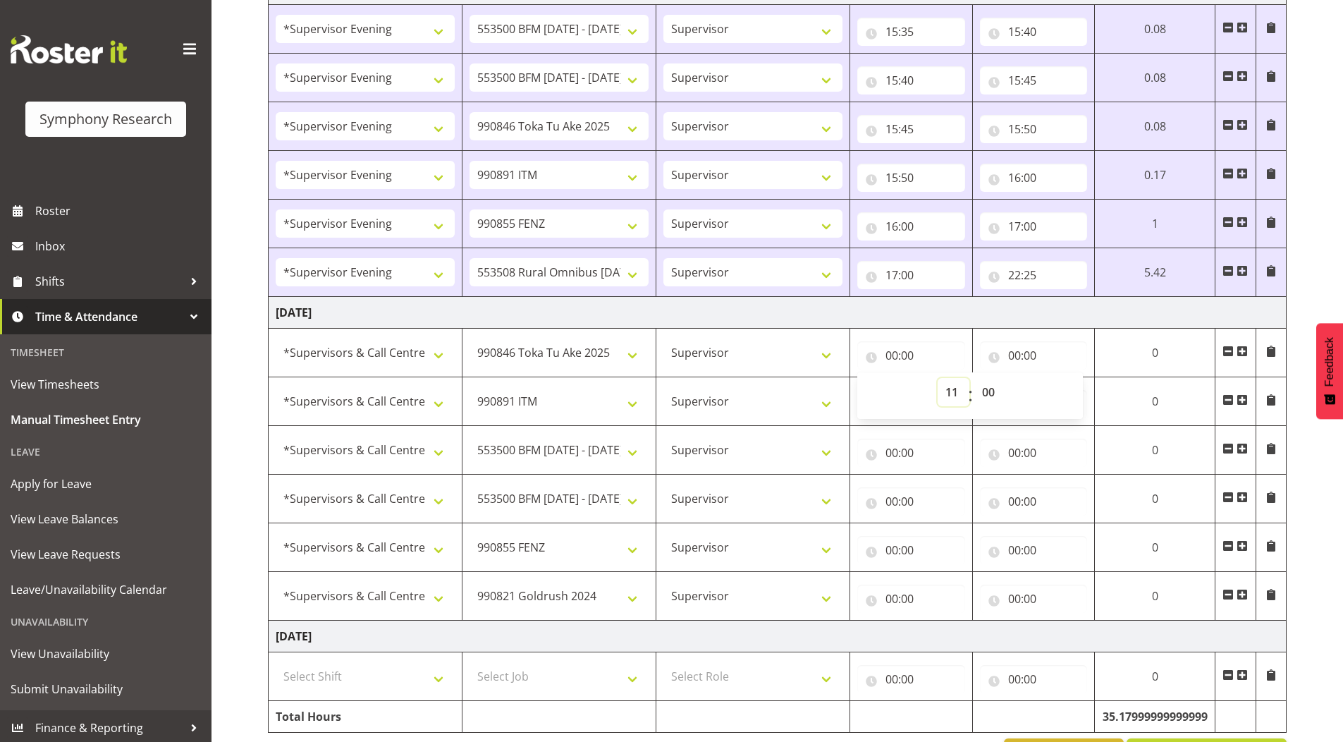
click at [938, 378] on select "00 01 02 03 04 05 06 07 08 09 10 11 12 13 14 15 16 17 18 19 20 21 22 23" at bounding box center [954, 392] width 32 height 28
type input "11:00"
click at [988, 386] on select "00 01 02 03 04 05 06 07 08 09 10 11 12 13 14 15 16 17 18 19 20 21 22 23 24 25 2…" at bounding box center [990, 392] width 32 height 28
select select "32"
click at [974, 378] on select "00 01 02 03 04 05 06 07 08 09 10 11 12 13 14 15 16 17 18 19 20 21 22 23 24 25 2…" at bounding box center [990, 392] width 32 height 28
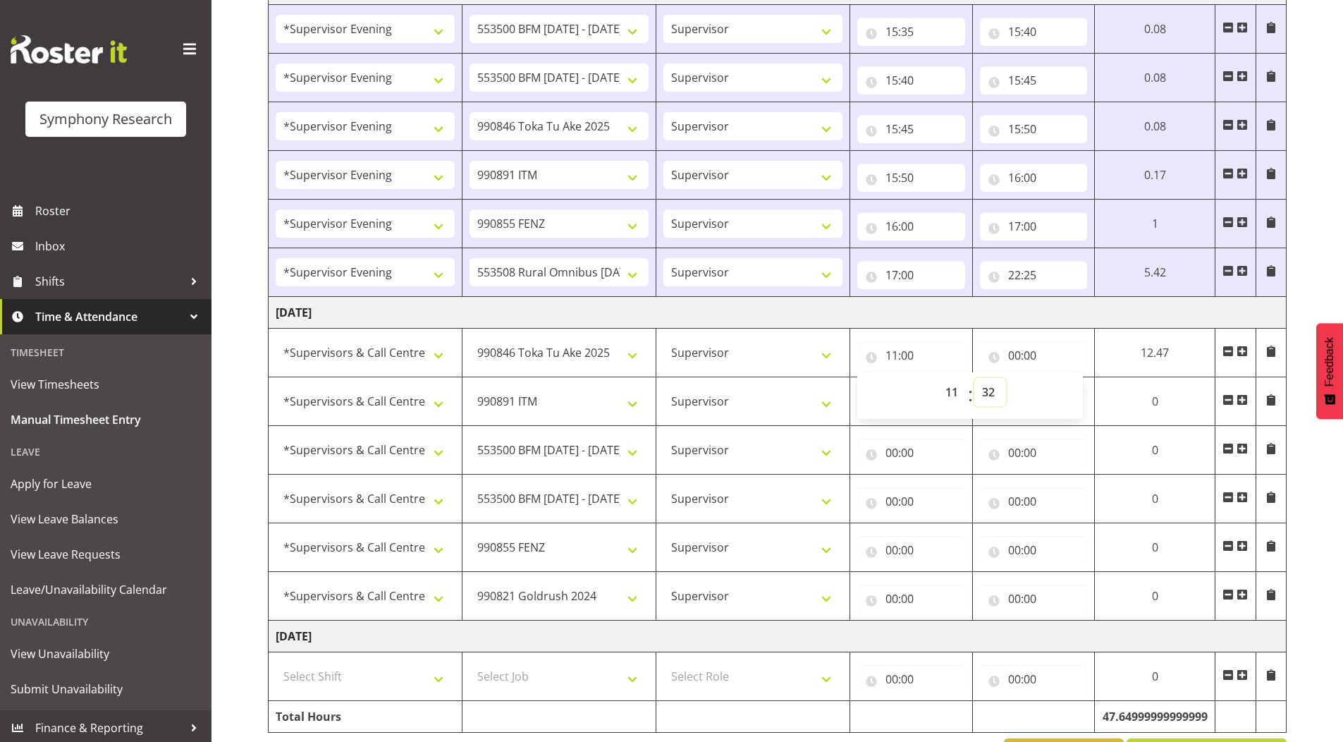
type input "11:32"
click at [1012, 355] on input "00:00" at bounding box center [1034, 355] width 108 height 28
drag, startPoint x: 1072, startPoint y: 393, endPoint x: 1066, endPoint y: 379, distance: 14.8
click at [1072, 393] on select "00 01 02 03 04 05 06 07 08 09 10 11 12 13 14 15 16 17 18 19 20 21 22 23" at bounding box center [1076, 392] width 32 height 28
select select "11"
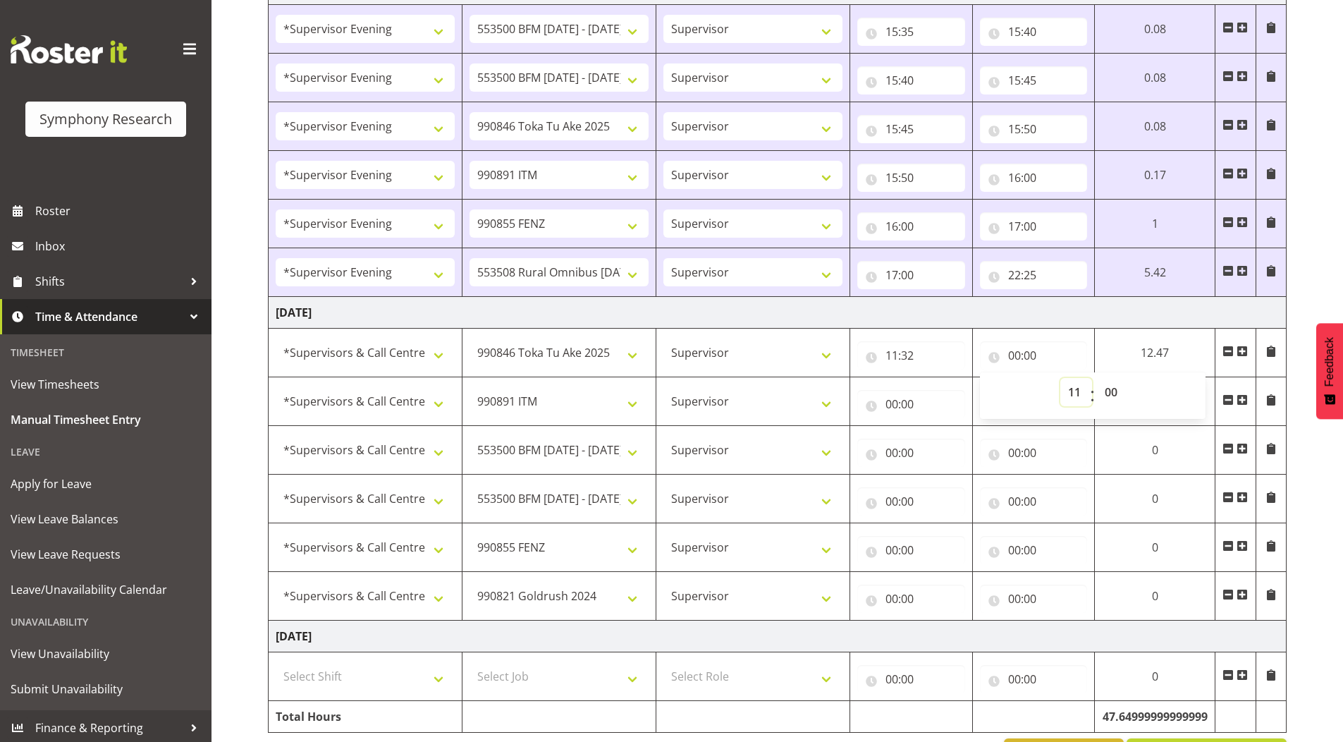
click at [1060, 378] on select "00 01 02 03 04 05 06 07 08 09 10 11 12 13 14 15 16 17 18 19 20 21 22 23" at bounding box center [1076, 392] width 32 height 28
type input "11:00"
drag, startPoint x: 1117, startPoint y: 389, endPoint x: 1111, endPoint y: 379, distance: 12.0
click at [1117, 389] on select "00 01 02 03 04 05 06 07 08 09 10 11 12 13 14 15 16 17 18 19 20 21 22 23 24 25 2…" at bounding box center [1113, 392] width 32 height 28
select select "37"
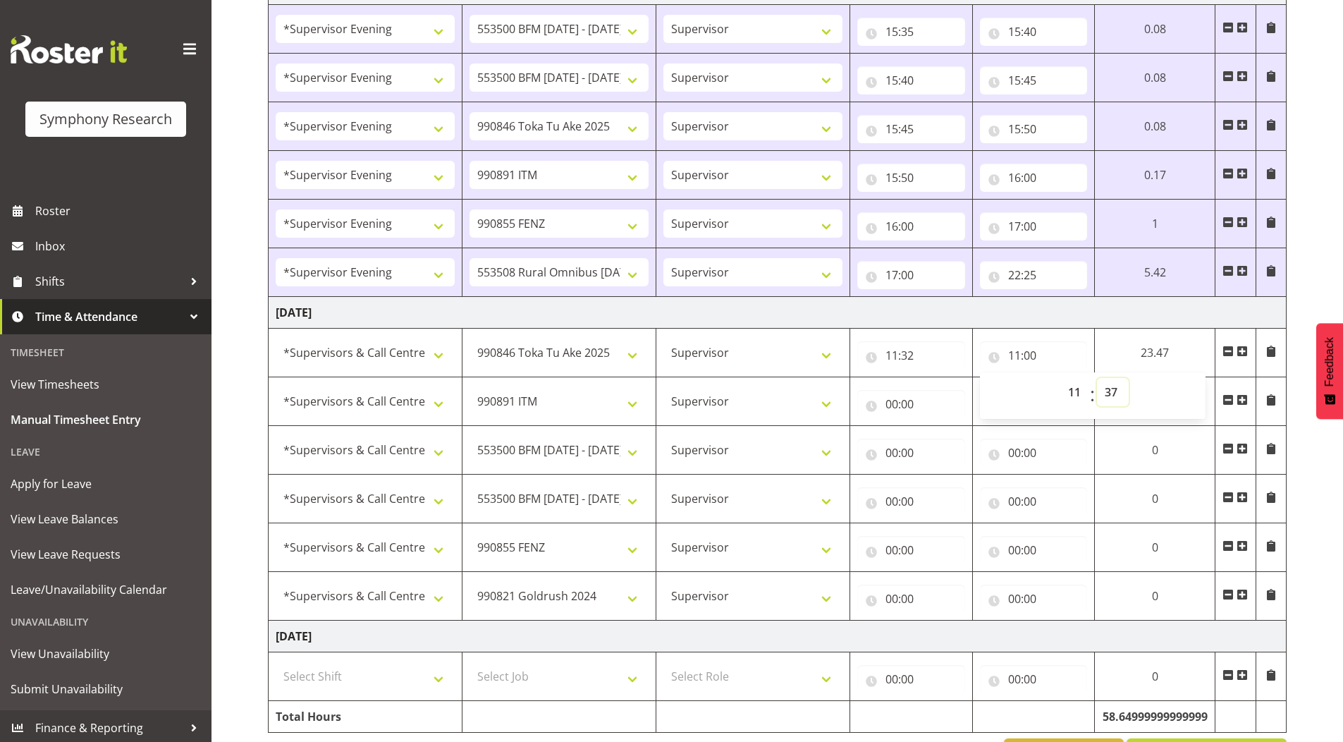
click at [1097, 378] on select "00 01 02 03 04 05 06 07 08 09 10 11 12 13 14 15 16 17 18 19 20 21 22 23 24 25 2…" at bounding box center [1113, 392] width 32 height 28
type input "11:37"
click at [891, 403] on input "00:00" at bounding box center [911, 404] width 108 height 28
drag, startPoint x: 945, startPoint y: 439, endPoint x: 945, endPoint y: 427, distance: 12.7
click at [945, 439] on select "00 01 02 03 04 05 06 07 08 09 10 11 12 13 14 15 16 17 18 19 20 21 22 23" at bounding box center [954, 441] width 32 height 28
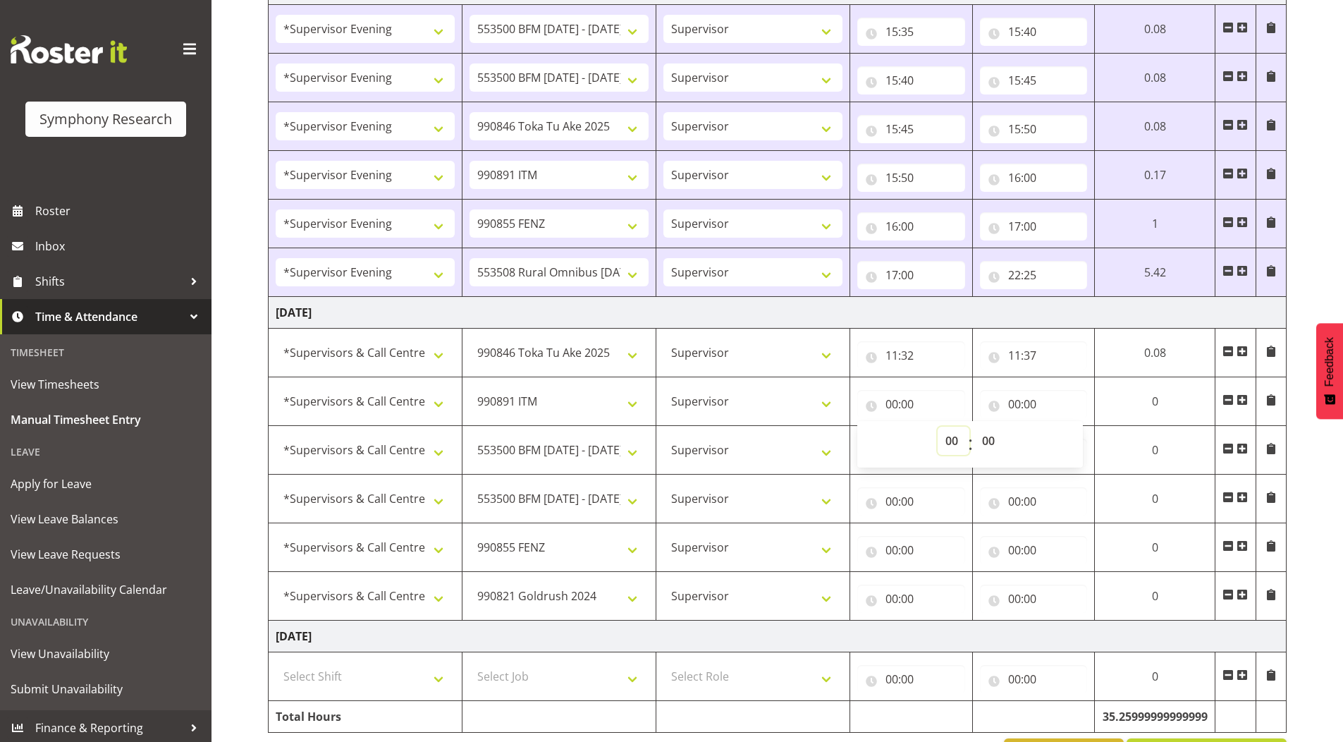
select select "11"
click at [938, 427] on select "00 01 02 03 04 05 06 07 08 09 10 11 12 13 14 15 16 17 18 19 20 21 22 23" at bounding box center [954, 441] width 32 height 28
type input "11:00"
click at [986, 434] on select "00 01 02 03 04 05 06 07 08 09 10 11 12 13 14 15 16 17 18 19 20 21 22 23 24 25 2…" at bounding box center [990, 441] width 32 height 28
select select "37"
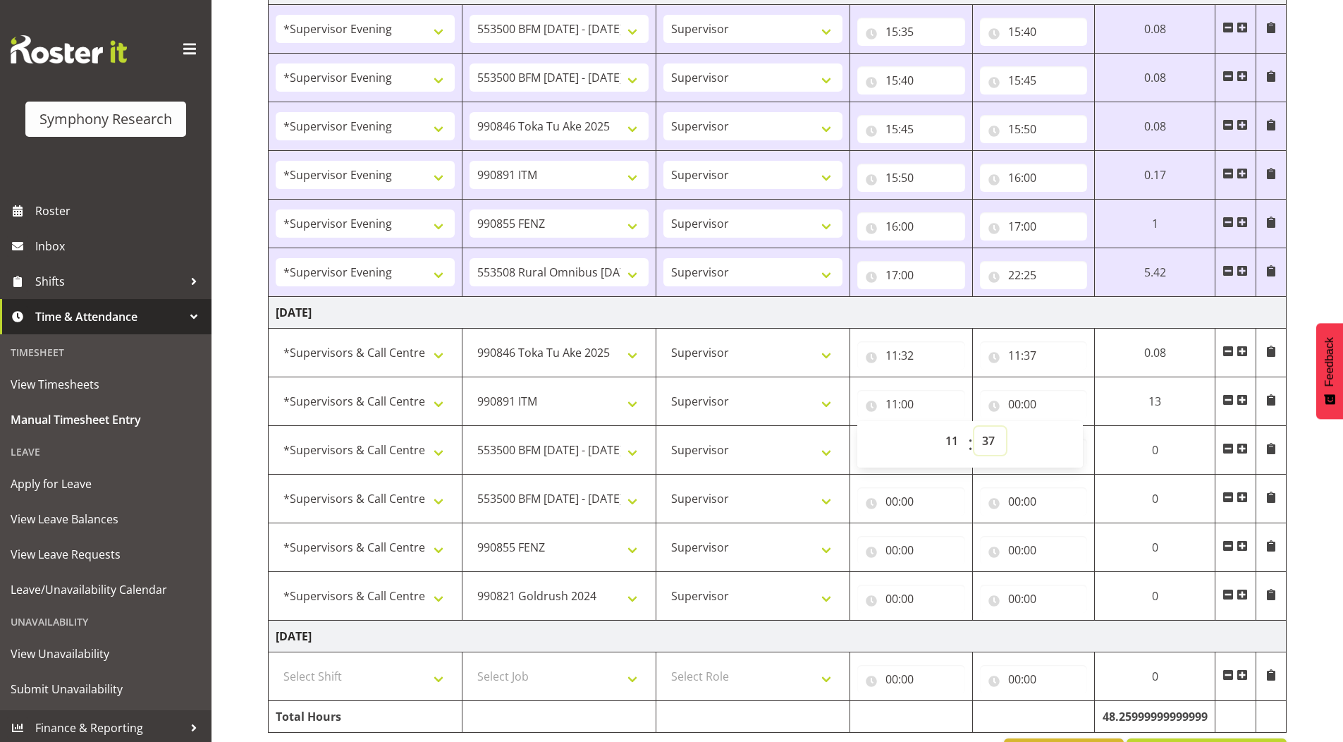
click at [974, 427] on select "00 01 02 03 04 05 06 07 08 09 10 11 12 13 14 15 16 17 18 19 20 21 22 23 24 25 2…" at bounding box center [990, 441] width 32 height 28
type input "11:37"
click at [1015, 405] on input "00:00" at bounding box center [1034, 404] width 108 height 28
drag, startPoint x: 1073, startPoint y: 439, endPoint x: 1073, endPoint y: 427, distance: 12.0
click at [1073, 439] on select "00 01 02 03 04 05 06 07 08 09 10 11 12 13 14 15 16 17 18 19 20 21 22 23" at bounding box center [1076, 441] width 32 height 28
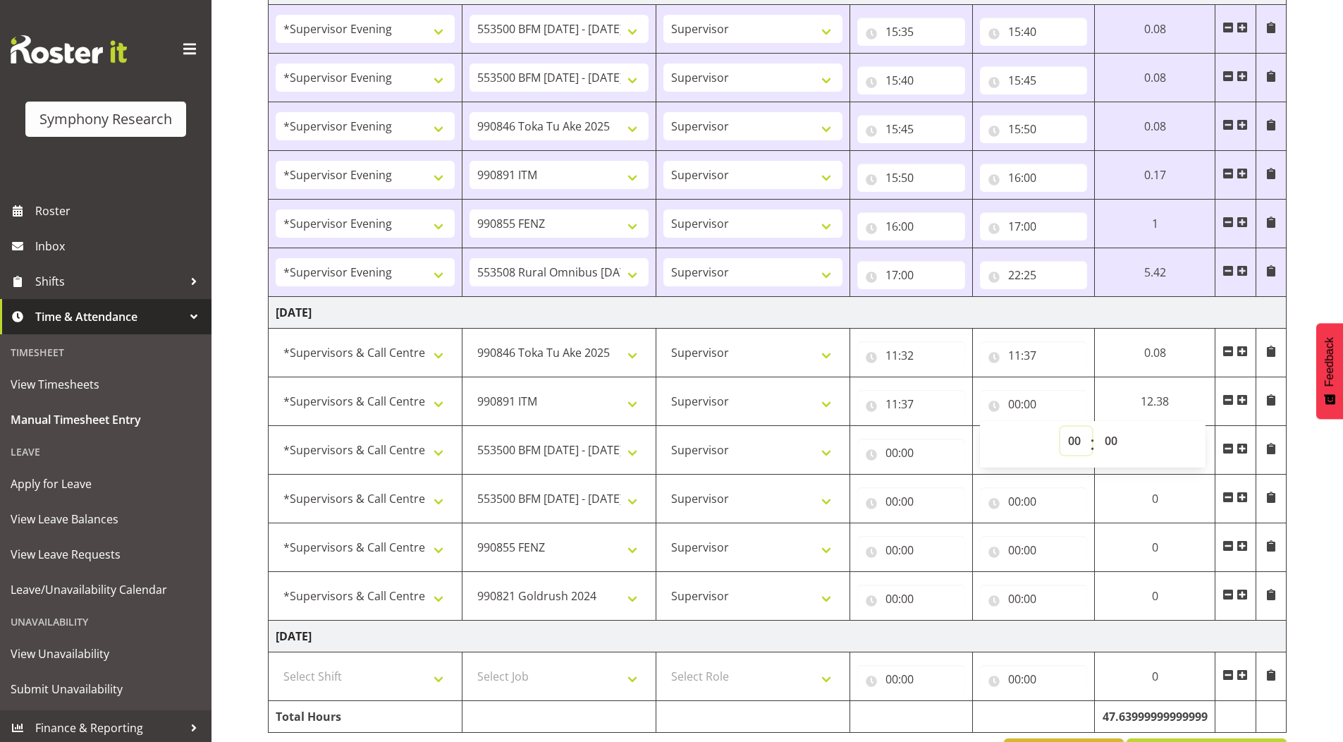
select select "11"
click at [1060, 427] on select "00 01 02 03 04 05 06 07 08 09 10 11 12 13 14 15 16 17 18 19 20 21 22 23" at bounding box center [1076, 441] width 32 height 28
type input "11:00"
drag, startPoint x: 1110, startPoint y: 443, endPoint x: 1107, endPoint y: 429, distance: 13.9
click at [1110, 443] on select "00 01 02 03 04 05 06 07 08 09 10 11 12 13 14 15 16 17 18 19 20 21 22 23 24 25 2…" at bounding box center [1108, 441] width 32 height 28
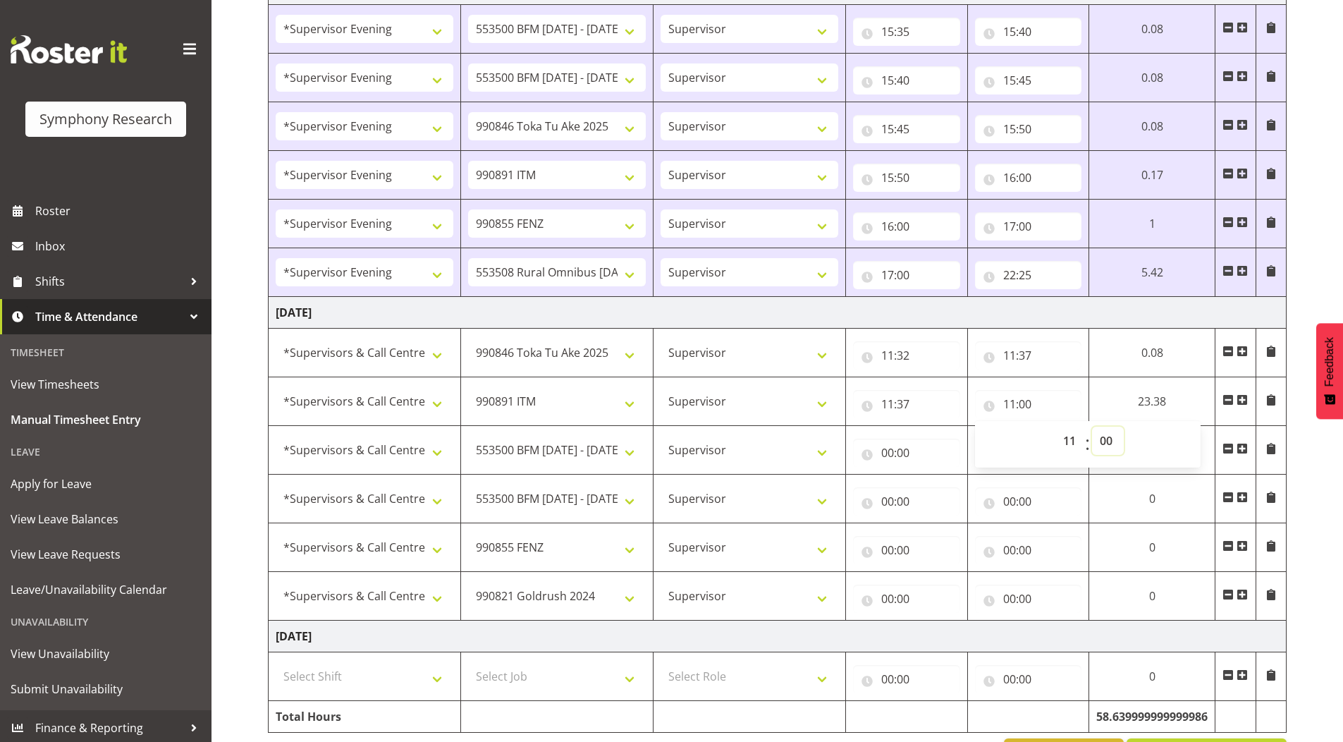
select select "42"
click at [1096, 427] on select "00 01 02 03 04 05 06 07 08 09 10 11 12 13 14 15 16 17 18 19 20 21 22 23 24 25 2…" at bounding box center [1108, 441] width 32 height 28
type input "11:42"
click at [888, 454] on input "00:00" at bounding box center [911, 453] width 108 height 28
click at [951, 490] on select "00 01 02 03 04 05 06 07 08 09 10 11 12 13 14 15 16 17 18 19 20 21 22 23" at bounding box center [954, 489] width 32 height 28
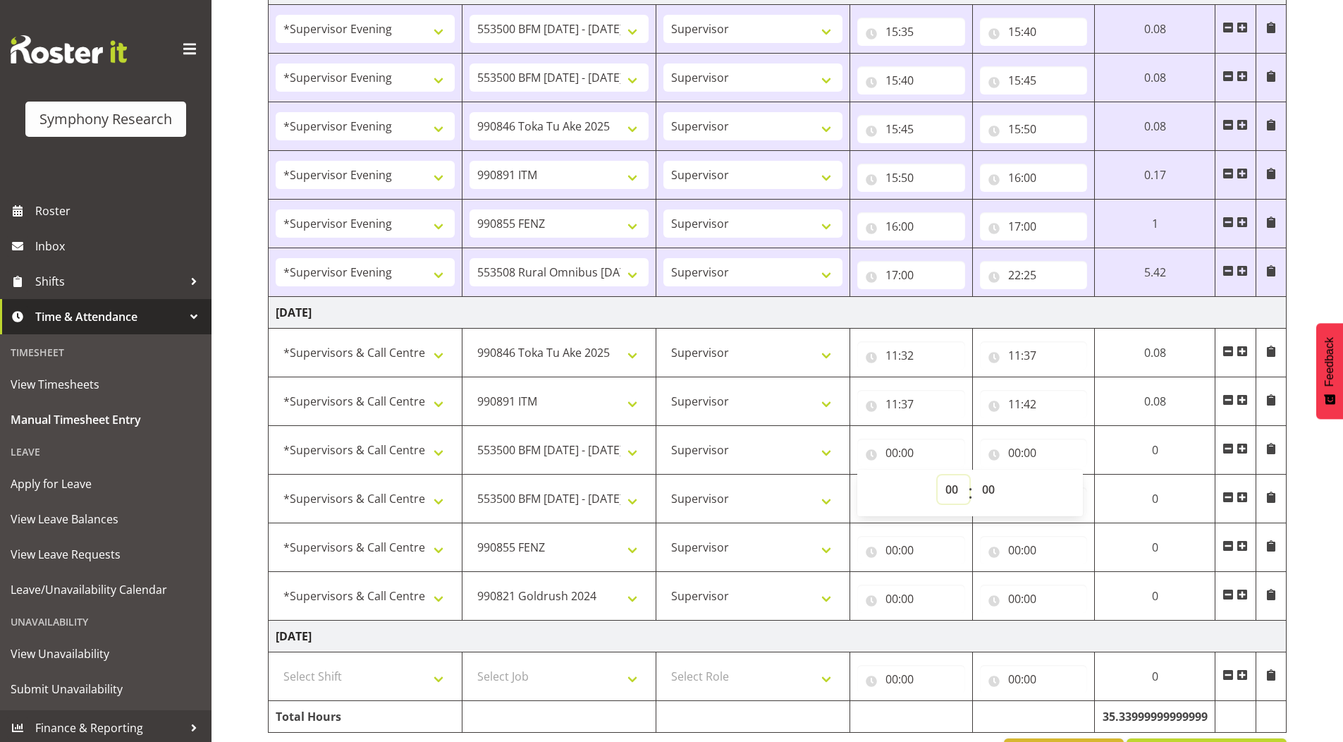
select select "11"
click at [938, 475] on select "00 01 02 03 04 05 06 07 08 09 10 11 12 13 14 15 16 17 18 19 20 21 22 23" at bounding box center [954, 489] width 32 height 28
type input "11:00"
drag, startPoint x: 990, startPoint y: 486, endPoint x: 981, endPoint y: 477, distance: 12.5
click at [990, 486] on select "00 01 02 03 04 05 06 07 08 09 10 11 12 13 14 15 16 17 18 19 20 21 22 23 24 25 2…" at bounding box center [990, 489] width 32 height 28
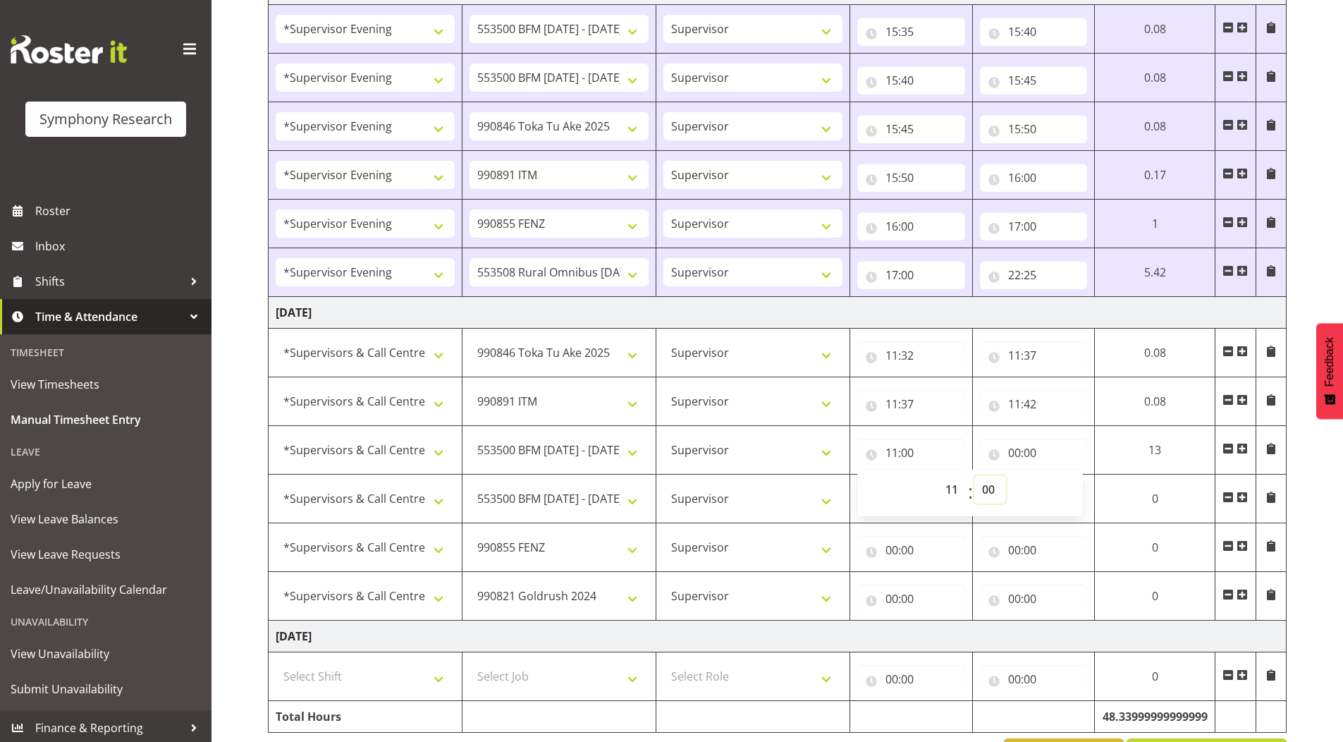
select select "42"
click at [974, 475] on select "00 01 02 03 04 05 06 07 08 09 10 11 12 13 14 15 16 17 18 19 20 21 22 23 24 25 2…" at bounding box center [990, 489] width 32 height 28
type input "11:42"
click at [1006, 453] on input "00:00" at bounding box center [1028, 453] width 107 height 28
drag, startPoint x: 1077, startPoint y: 491, endPoint x: 1043, endPoint y: 440, distance: 61.2
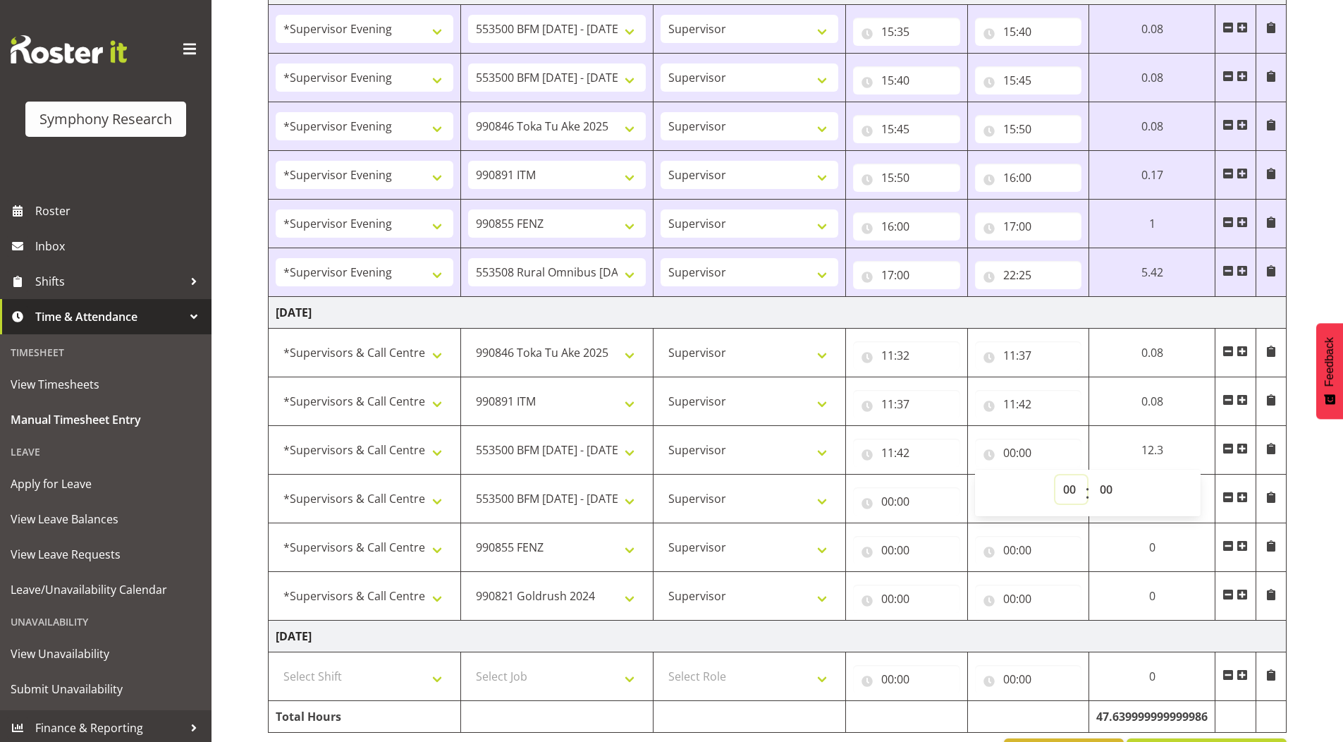
click at [1077, 491] on select "00 01 02 03 04 05 06 07 08 09 10 11 12 13 14 15 16 17 18 19 20 21 22 23" at bounding box center [1071, 489] width 32 height 28
select select "11"
click at [1055, 475] on select "00 01 02 03 04 05 06 07 08 09 10 11 12 13 14 15 16 17 18 19 20 21 22 23" at bounding box center [1071, 489] width 32 height 28
type input "11:00"
drag, startPoint x: 1103, startPoint y: 488, endPoint x: 1084, endPoint y: 297, distance: 192.0
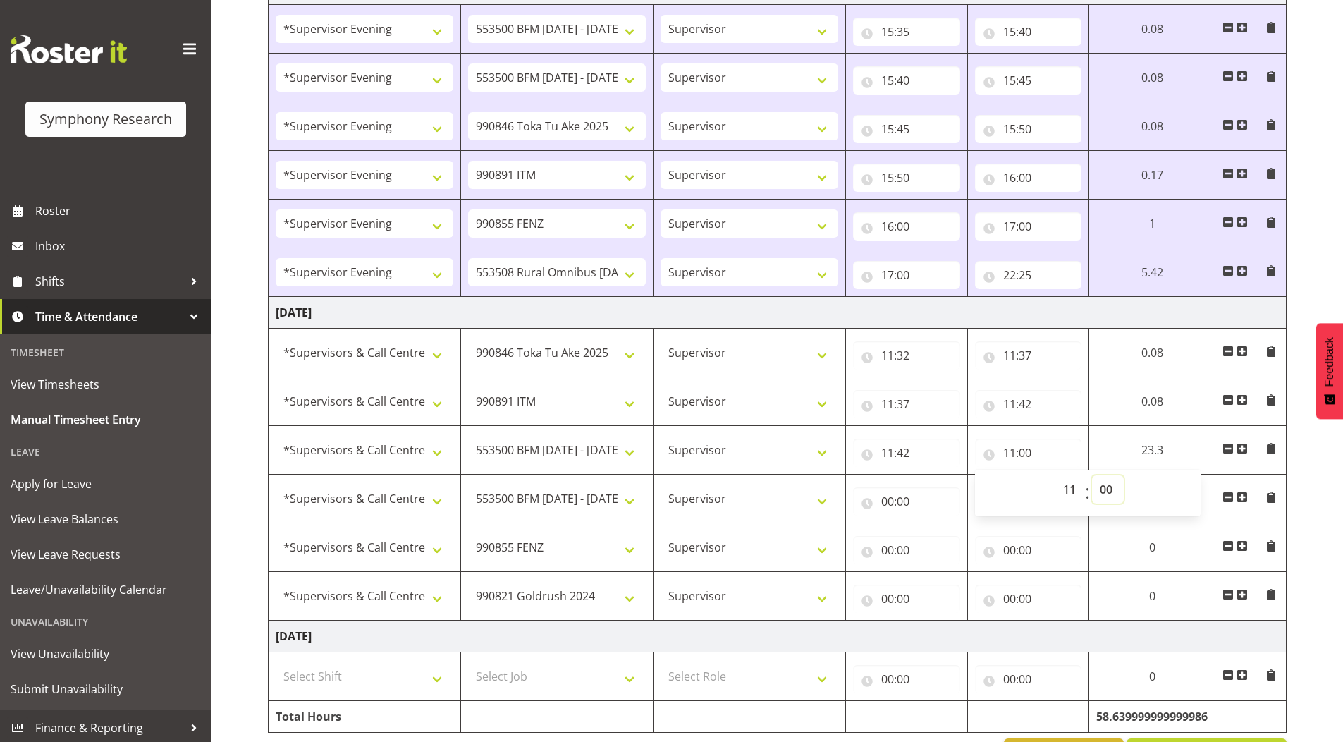
click at [1103, 486] on select "00 01 02 03 04 05 06 07 08 09 10 11 12 13 14 15 16 17 18 19 20 21 22 23 24 25 2…" at bounding box center [1108, 489] width 32 height 28
select select "47"
click at [1096, 475] on select "00 01 02 03 04 05 06 07 08 09 10 11 12 13 14 15 16 17 18 19 20 21 22 23 24 25 2…" at bounding box center [1108, 489] width 32 height 28
type input "11:47"
click at [892, 503] on input "00:00" at bounding box center [911, 501] width 108 height 28
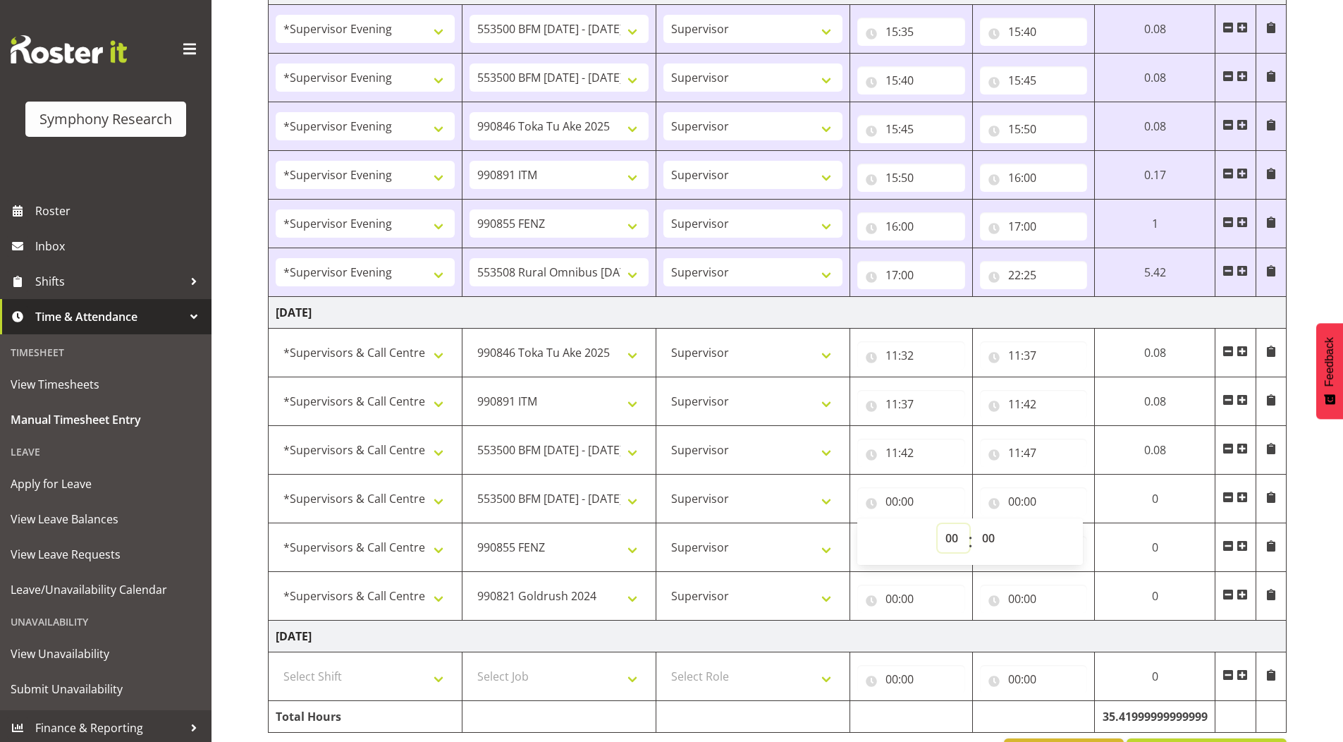
click at [946, 532] on select "00 01 02 03 04 05 06 07 08 09 10 11 12 13 14 15 16 17 18 19 20 21 22 23" at bounding box center [954, 538] width 32 height 28
select select "11"
click at [938, 524] on select "00 01 02 03 04 05 06 07 08 09 10 11 12 13 14 15 16 17 18 19 20 21 22 23" at bounding box center [954, 538] width 32 height 28
type input "11:00"
click at [986, 544] on select "00 01 02 03 04 05 06 07 08 09 10 11 12 13 14 15 16 17 18 19 20 21 22 23 24 25 2…" at bounding box center [990, 538] width 32 height 28
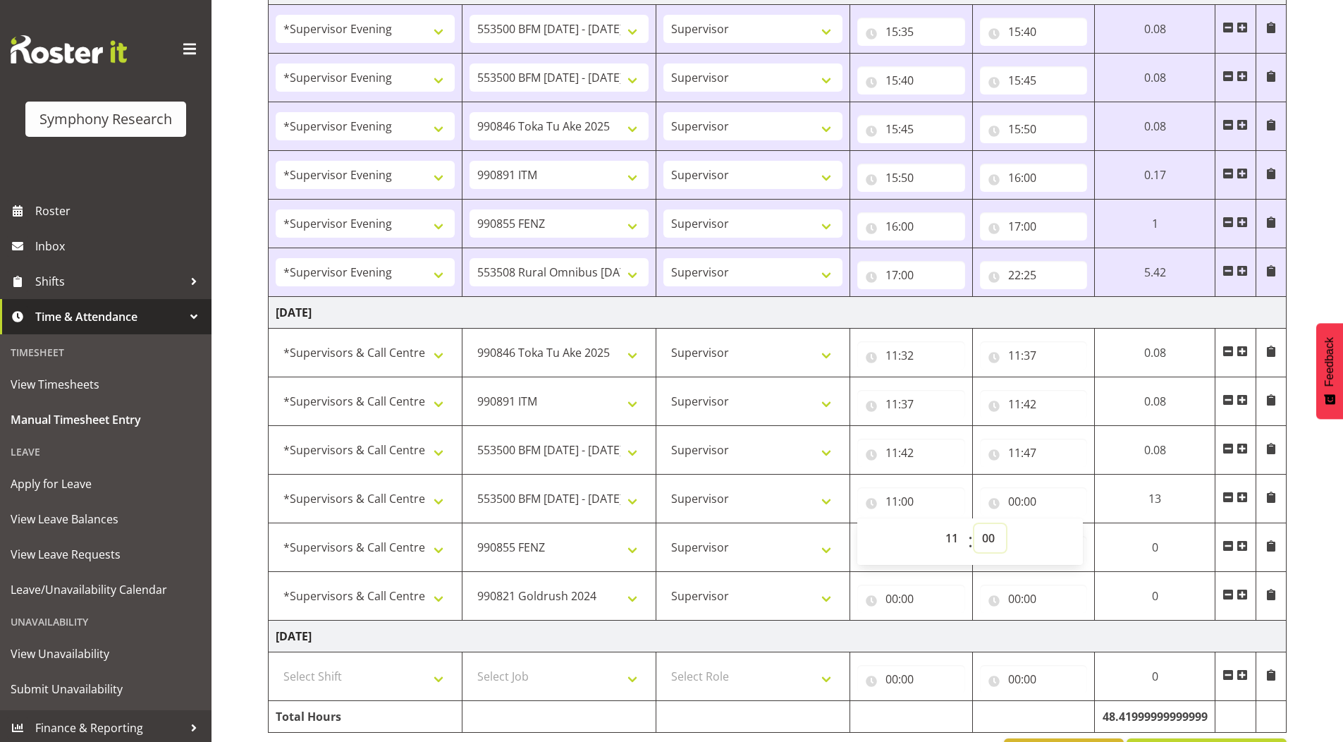
select select "47"
click at [974, 524] on select "00 01 02 03 04 05 06 07 08 09 10 11 12 13 14 15 16 17 18 19 20 21 22 23 24 25 2…" at bounding box center [990, 538] width 32 height 28
type input "11:47"
click at [1006, 502] on input "00:00" at bounding box center [1028, 501] width 107 height 28
drag, startPoint x: 1068, startPoint y: 541, endPoint x: 1068, endPoint y: 524, distance: 16.9
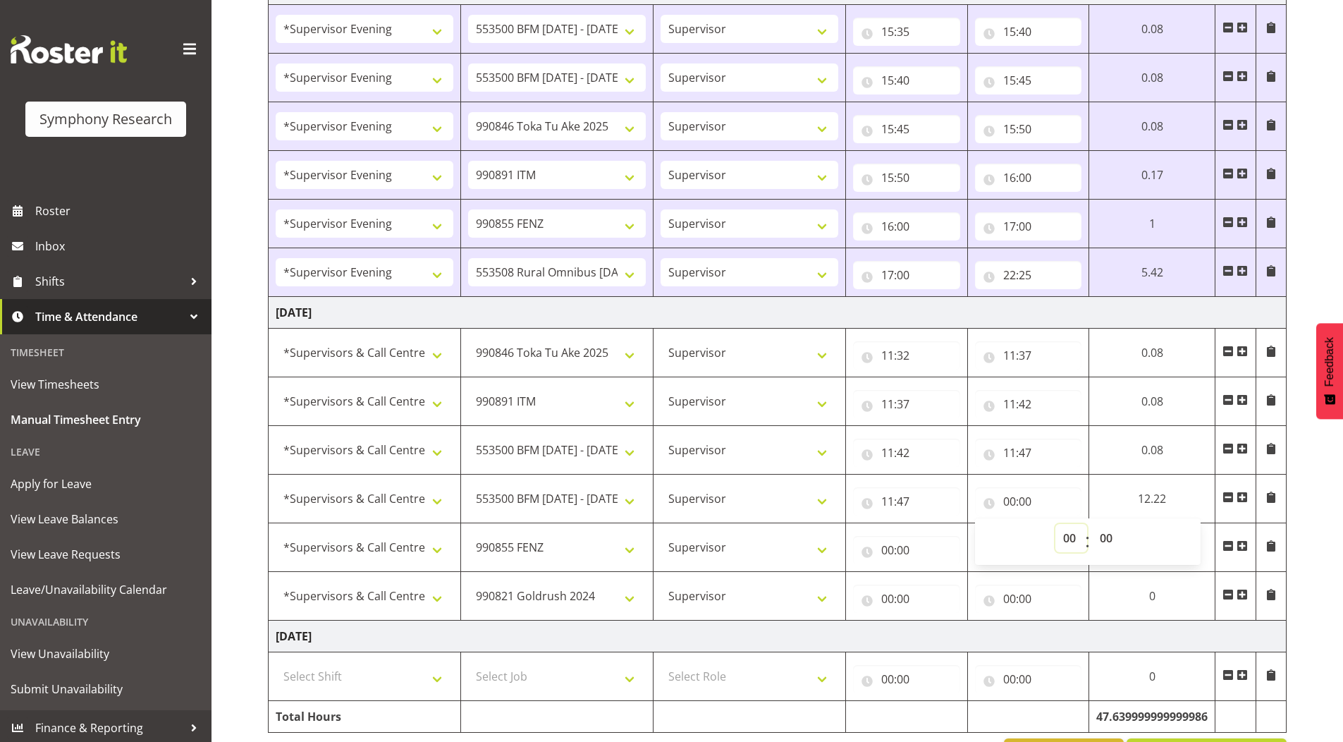
click at [1068, 541] on select "00 01 02 03 04 05 06 07 08 09 10 11 12 13 14 15 16 17 18 19 20 21 22 23" at bounding box center [1071, 538] width 32 height 28
select select "11"
click at [1055, 524] on select "00 01 02 03 04 05 06 07 08 09 10 11 12 13 14 15 16 17 18 19 20 21 22 23" at bounding box center [1071, 538] width 32 height 28
type input "11:00"
click at [1104, 533] on select "00 01 02 03 04 05 06 07 08 09 10 11 12 13 14 15 16 17 18 19 20 21 22 23 24 25 2…" at bounding box center [1108, 538] width 32 height 28
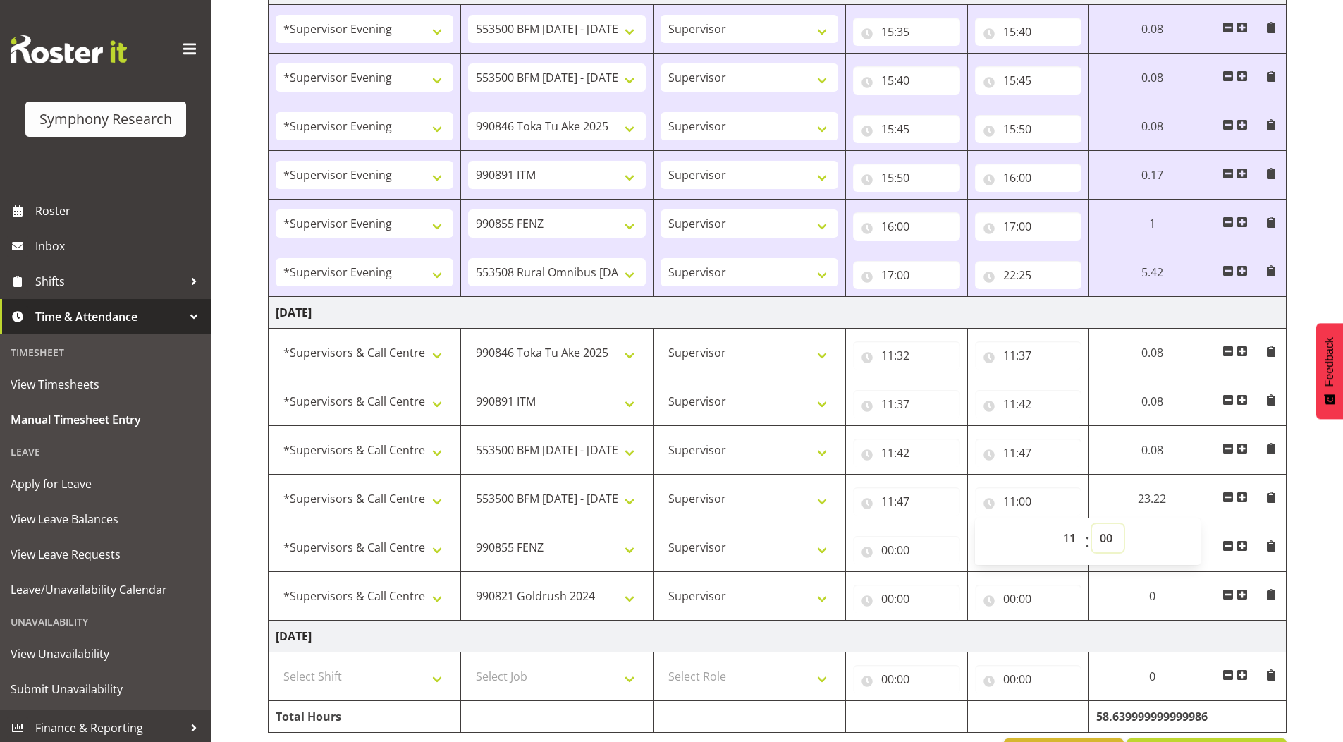
select select "52"
click at [1092, 524] on select "00 01 02 03 04 05 06 07 08 09 10 11 12 13 14 15 16 17 18 19 20 21 22 23 24 25 2…" at bounding box center [1108, 538] width 32 height 28
type input "11:52"
click at [885, 553] on input "00:00" at bounding box center [906, 550] width 107 height 28
drag, startPoint x: 946, startPoint y: 592, endPoint x: 952, endPoint y: 584, distance: 9.6
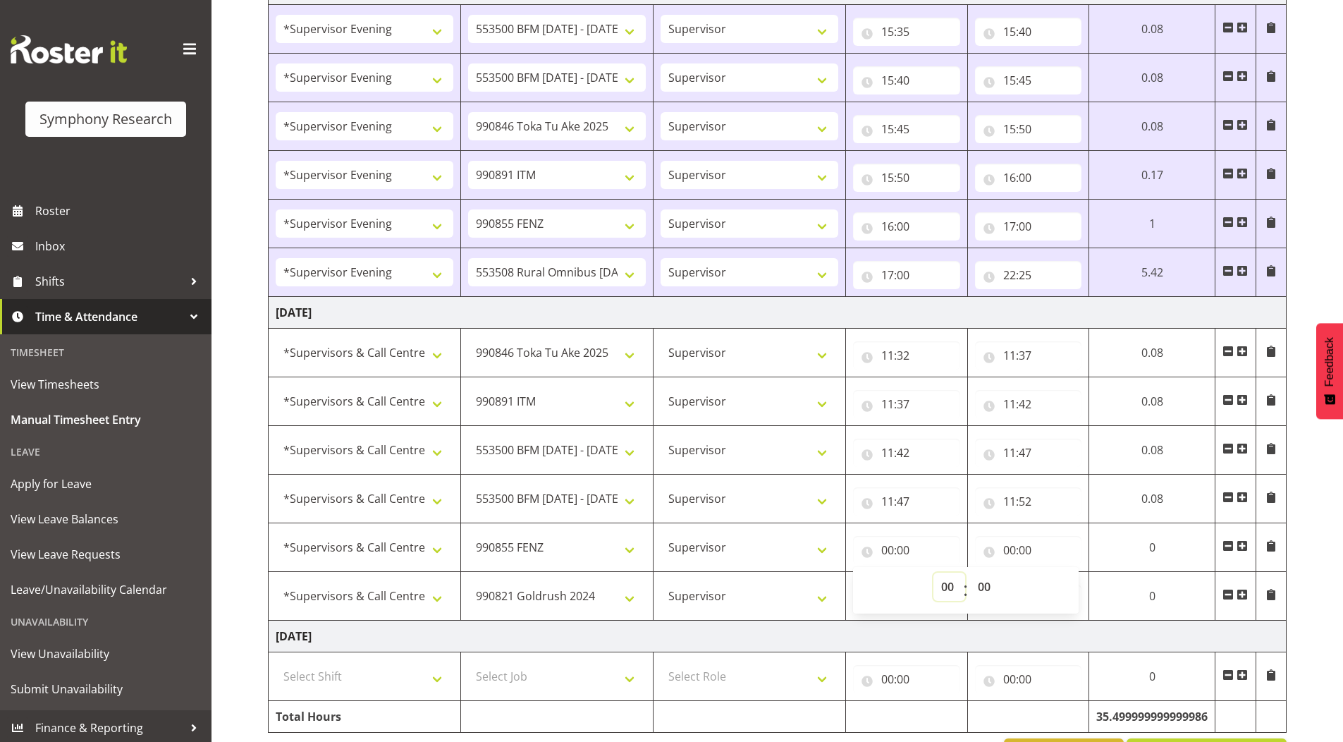
click at [946, 592] on select "00 01 02 03 04 05 06 07 08 09 10 11 12 13 14 15 16 17 18 19 20 21 22 23" at bounding box center [949, 586] width 32 height 28
select select "11"
click at [933, 572] on select "00 01 02 03 04 05 06 07 08 09 10 11 12 13 14 15 16 17 18 19 20 21 22 23" at bounding box center [949, 586] width 32 height 28
type input "11:00"
click at [983, 583] on select "00 01 02 03 04 05 06 07 08 09 10 11 12 13 14 15 16 17 18 19 20 21 22 23 24 25 2…" at bounding box center [986, 586] width 32 height 28
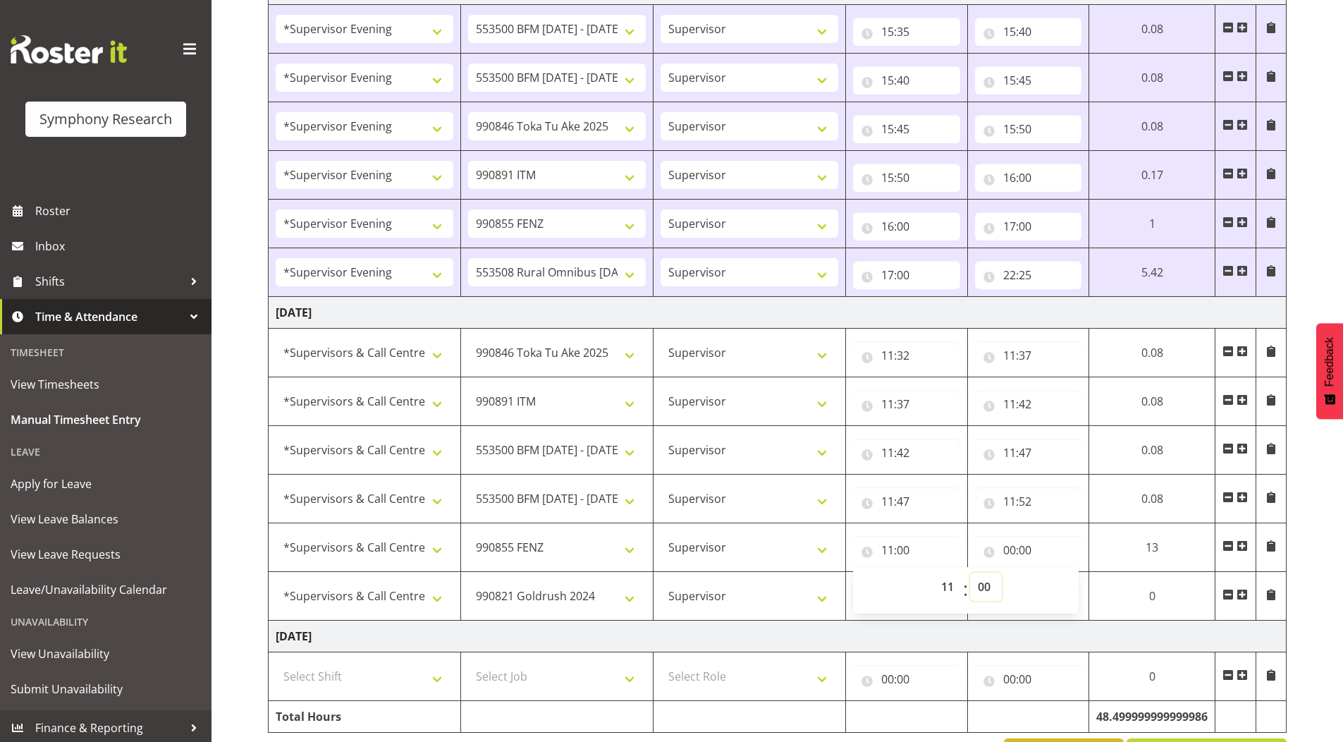
select select "52"
click at [974, 572] on select "00 01 02 03 04 05 06 07 08 09 10 11 12 13 14 15 16 17 18 19 20 21 22 23 24 25 2…" at bounding box center [986, 586] width 32 height 28
type input "11:52"
click at [1010, 551] on input "00:00" at bounding box center [1034, 550] width 108 height 28
click at [1063, 587] on select "00 01 02 03 04 05 06 07 08 09 10 11 12 13 14 15 16 17 18 19 20 21 22 23" at bounding box center [1076, 586] width 32 height 28
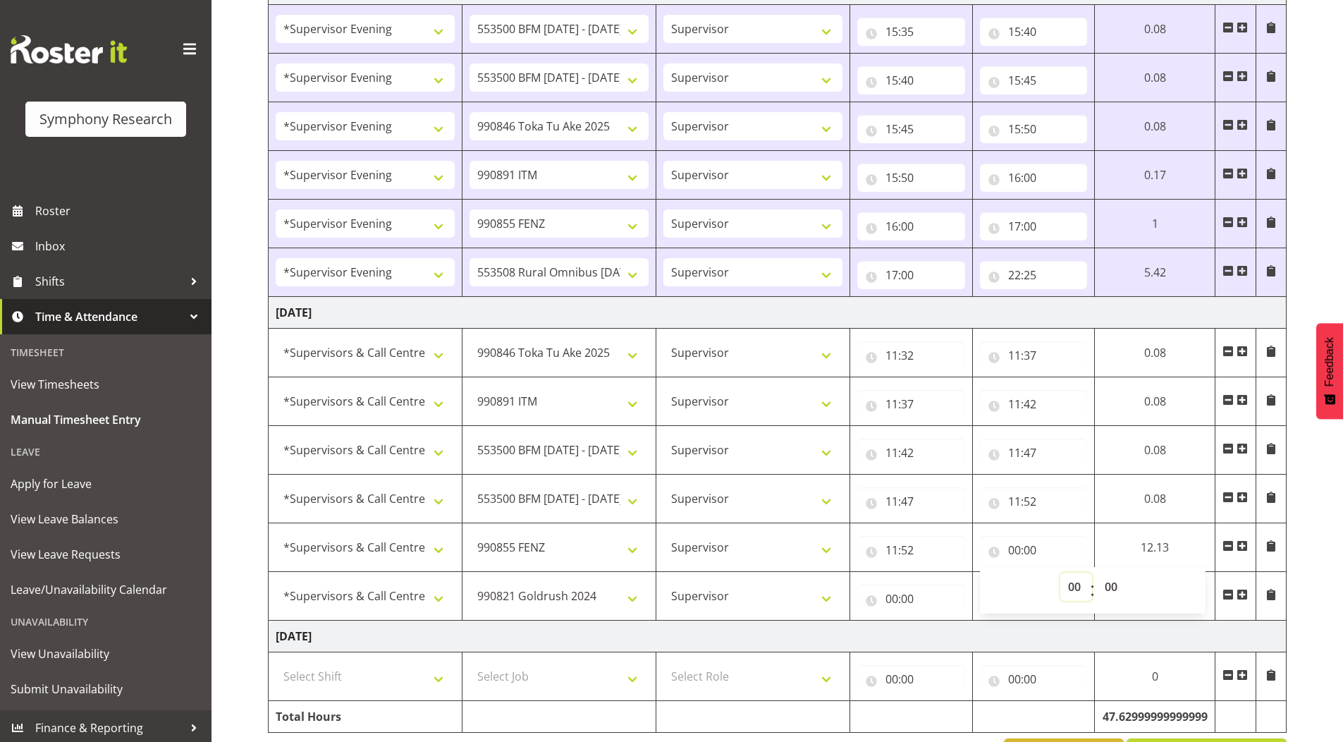
select select "12"
click at [1060, 572] on select "00 01 02 03 04 05 06 07 08 09 10 11 12 13 14 15 16 17 18 19 20 21 22 23" at bounding box center [1076, 586] width 32 height 28
type input "12:00"
drag, startPoint x: 1117, startPoint y: 585, endPoint x: 1114, endPoint y: 575, distance: 11.1
click at [1117, 585] on select "00 01 02 03 04 05 06 07 08 09 10 11 12 13 14 15 16 17 18 19 20 21 22 23 24 25 2…" at bounding box center [1113, 586] width 32 height 28
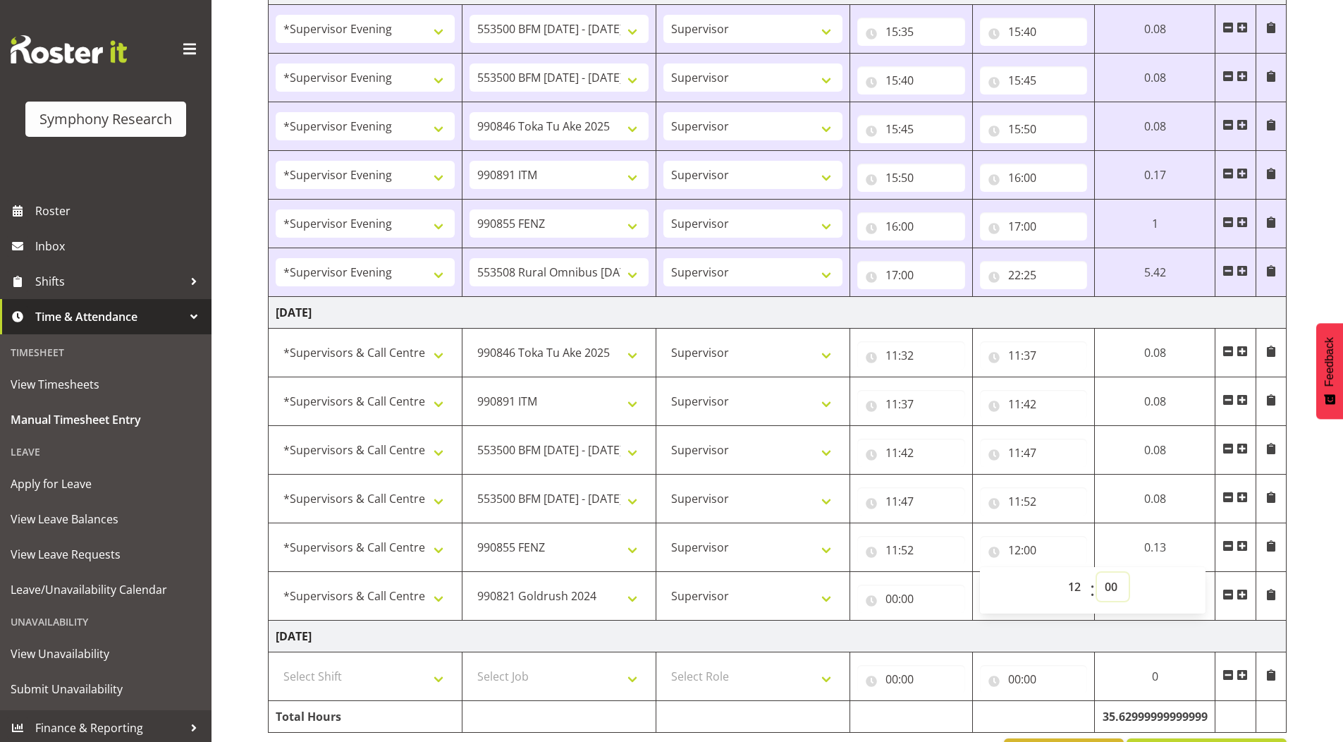
select select "52"
click at [1097, 572] on select "00 01 02 03 04 05 06 07 08 09 10 11 12 13 14 15 16 17 18 19 20 21 22 23 24 25 2…" at bounding box center [1113, 586] width 32 height 28
type input "12:52"
click at [883, 598] on input "00:00" at bounding box center [906, 598] width 107 height 28
drag, startPoint x: 940, startPoint y: 635, endPoint x: 940, endPoint y: 622, distance: 12.7
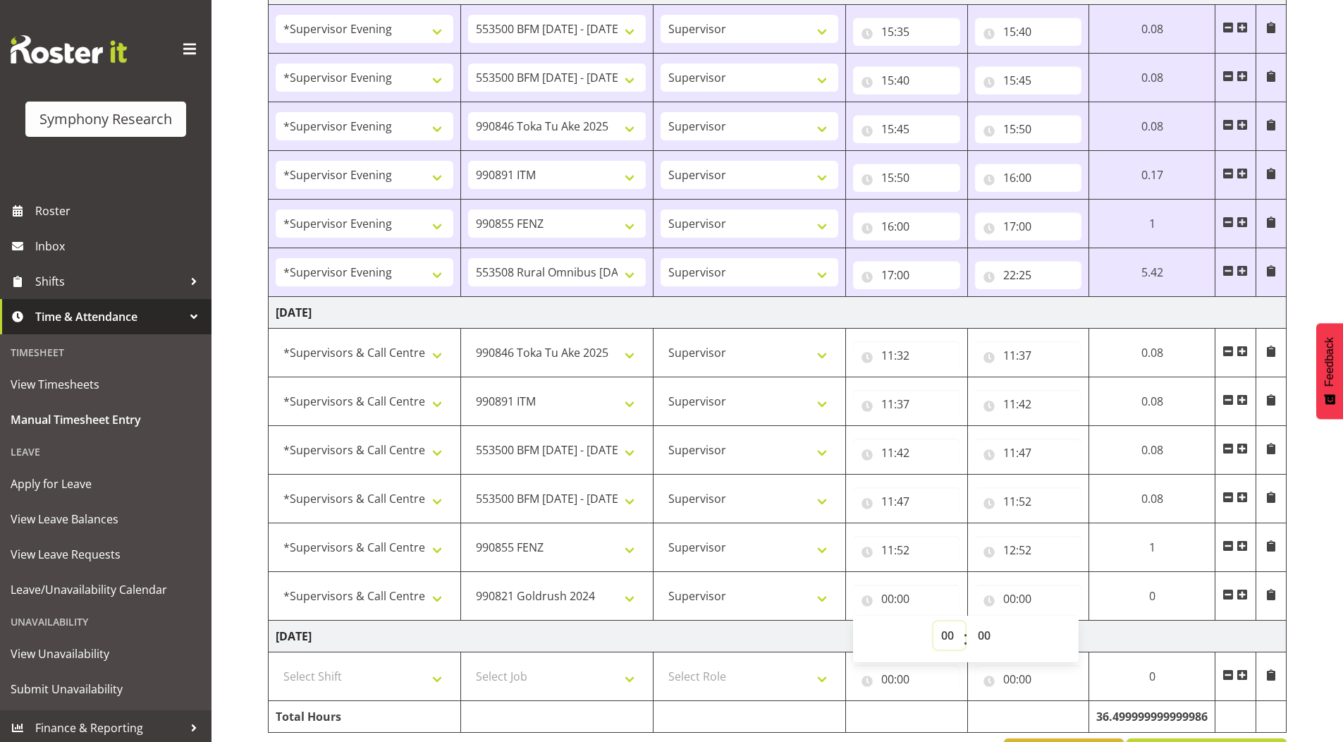
click at [940, 634] on select "00 01 02 03 04 05 06 07 08 09 10 11 12 13 14 15 16 17 18 19 20 21 22 23" at bounding box center [949, 635] width 32 height 28
select select "12"
click at [933, 621] on select "00 01 02 03 04 05 06 07 08 09 10 11 12 13 14 15 16 17 18 19 20 21 22 23" at bounding box center [949, 635] width 32 height 28
type input "12:00"
drag, startPoint x: 980, startPoint y: 639, endPoint x: 980, endPoint y: 625, distance: 14.1
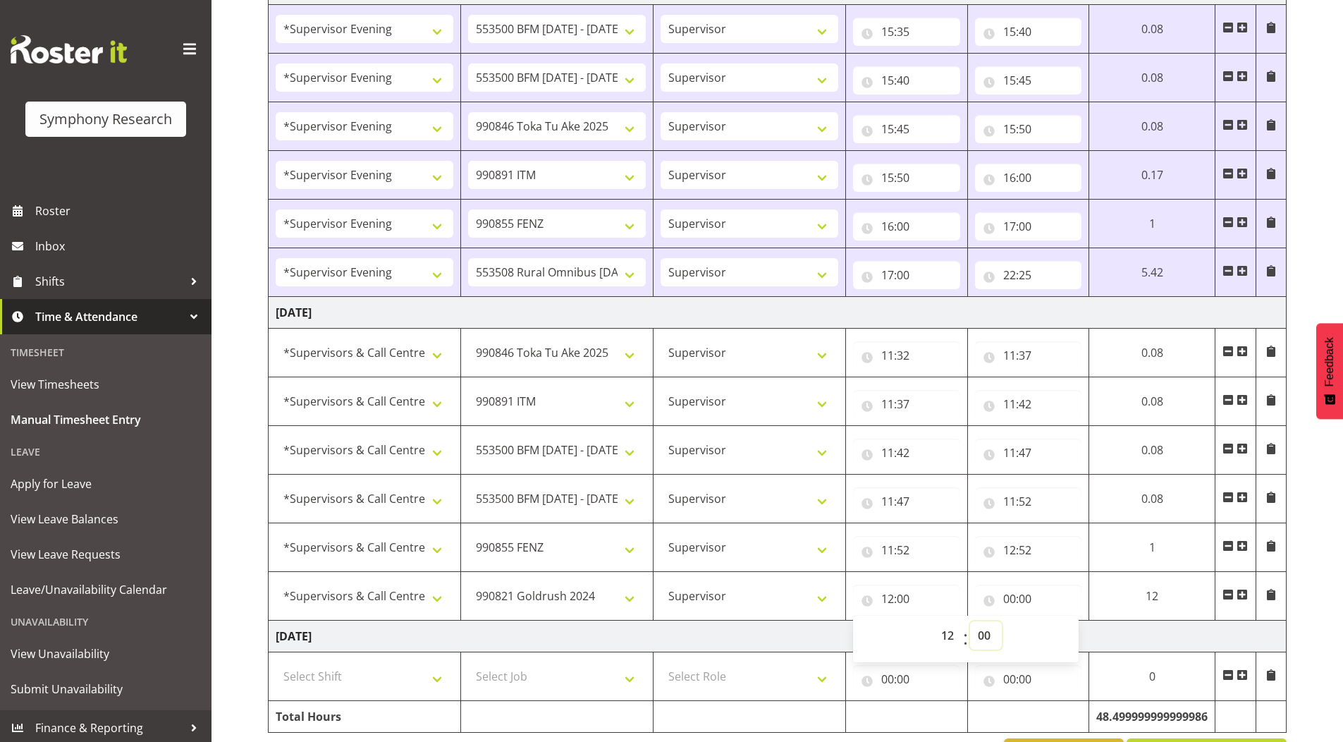
click at [980, 639] on select "00 01 02 03 04 05 06 07 08 09 10 11 12 13 14 15 16 17 18 19 20 21 22 23 24 25 2…" at bounding box center [986, 635] width 32 height 28
select select "52"
click at [974, 621] on select "00 01 02 03 04 05 06 07 08 09 10 11 12 13 14 15 16 17 18 19 20 21 22 23 24 25 2…" at bounding box center [986, 635] width 32 height 28
type input "12:52"
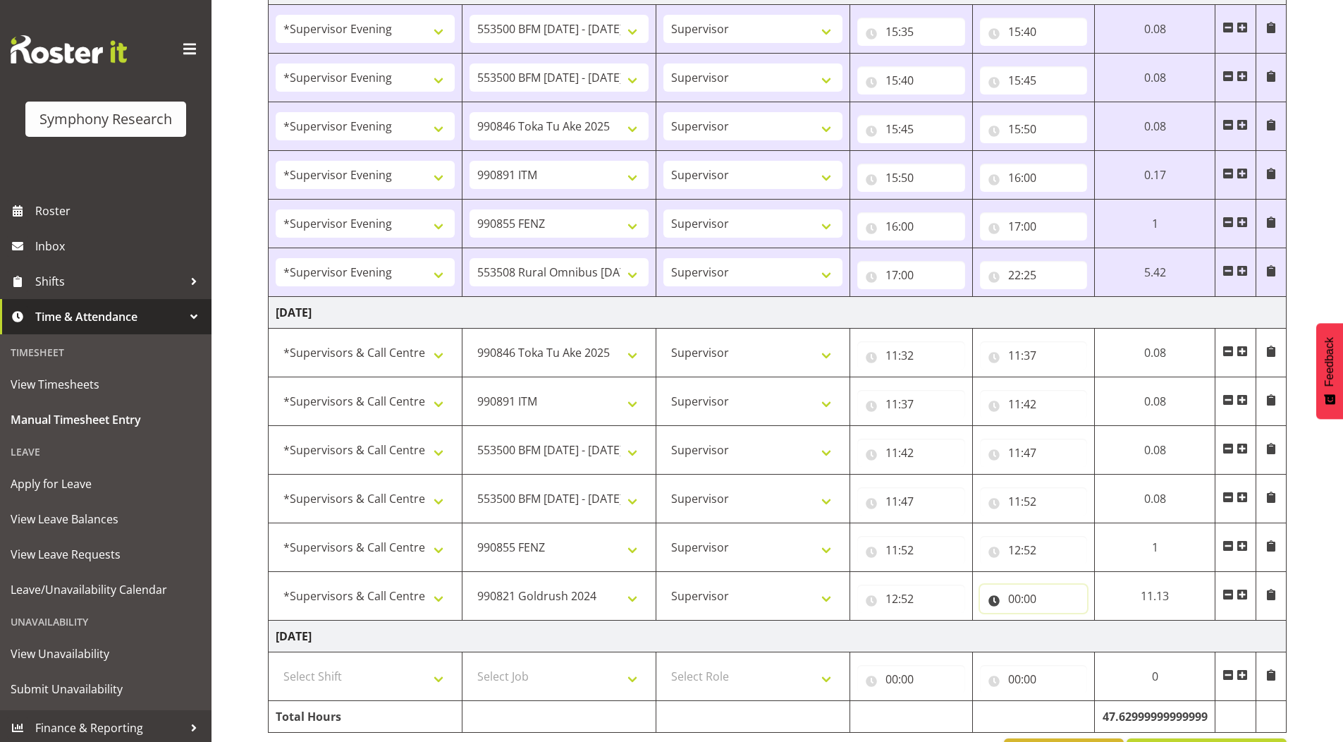
click at [1011, 601] on input "00:00" at bounding box center [1034, 598] width 108 height 28
click at [1062, 639] on select "00 01 02 03 04 05 06 07 08 09 10 11 12 13 14 15 16 17 18 19 20 21 22 23" at bounding box center [1076, 635] width 32 height 28
select select "18"
click at [1060, 621] on select "00 01 02 03 04 05 06 07 08 09 10 11 12 13 14 15 16 17 18 19 20 21 22 23" at bounding box center [1076, 635] width 32 height 28
type input "18:00"
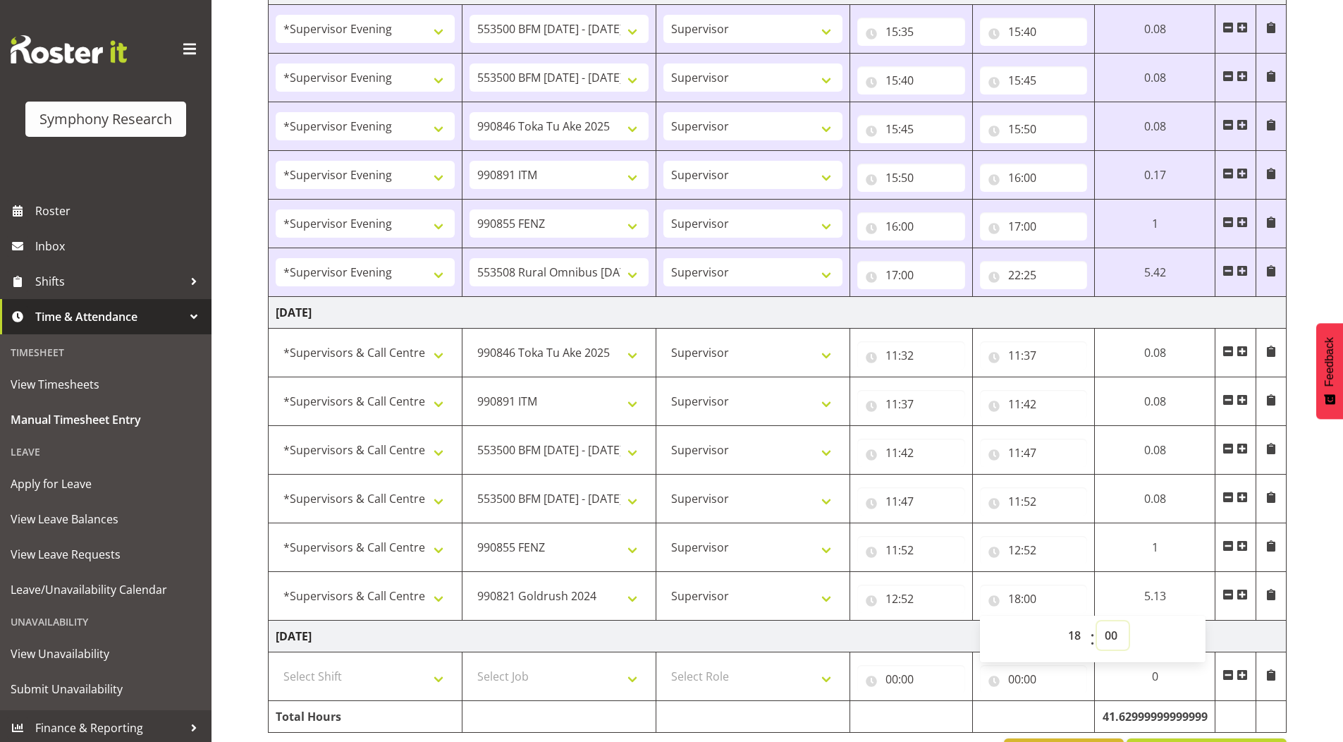
click at [1110, 635] on select "00 01 02 03 04 05 06 07 08 09 10 11 12 13 14 15 16 17 18 19 20 21 22 23 24 25 2…" at bounding box center [1113, 635] width 32 height 28
select select "11"
click at [1097, 621] on select "00 01 02 03 04 05 06 07 08 09 10 11 12 13 14 15 16 17 18 19 20 21 22 23 24 25 2…" at bounding box center [1113, 635] width 32 height 28
type input "18:11"
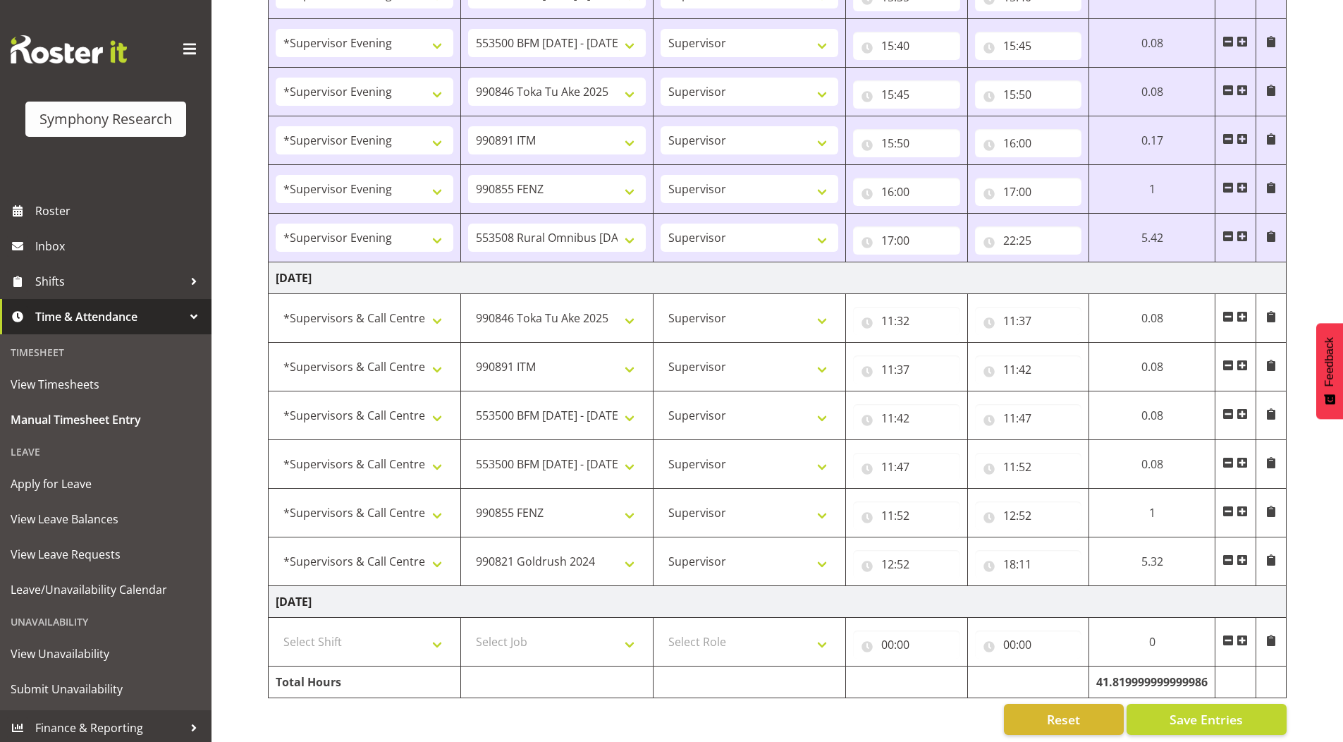
scroll to position [1495, 0]
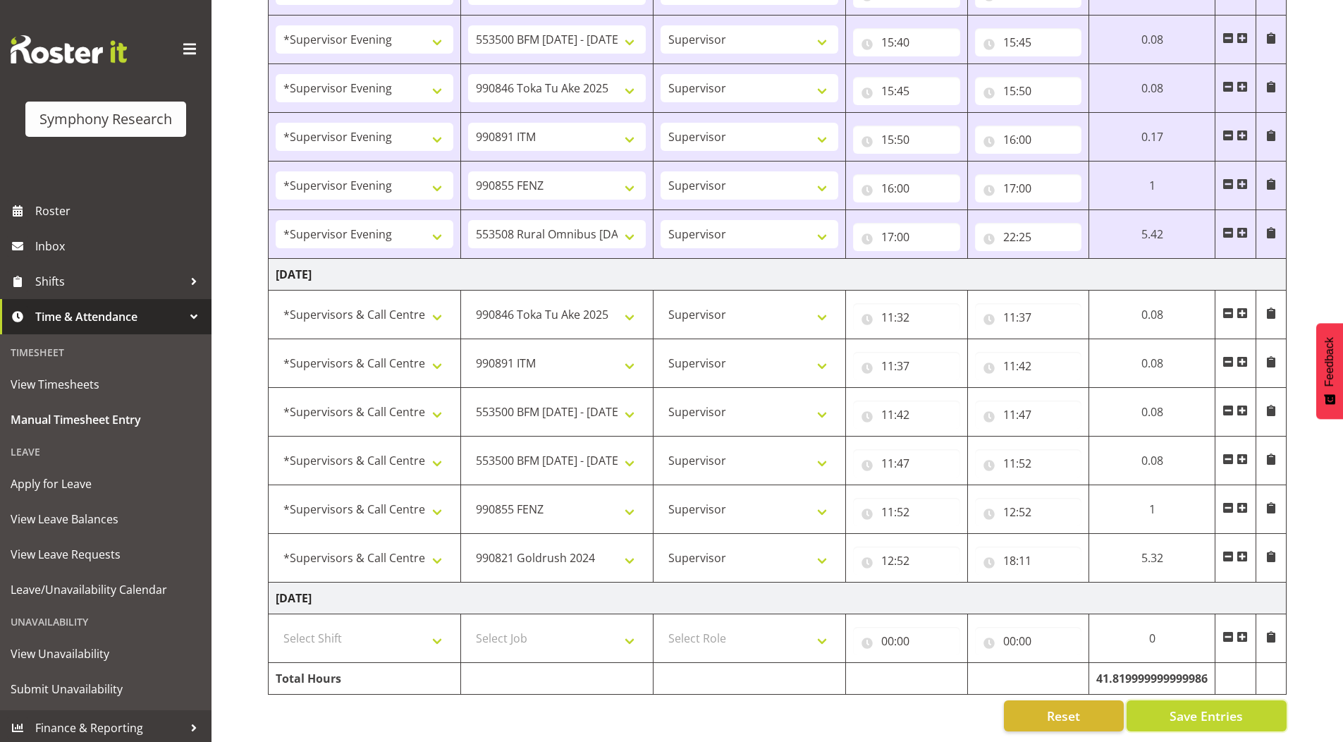
drag, startPoint x: 1159, startPoint y: 713, endPoint x: 1139, endPoint y: 629, distance: 86.2
click at [1160, 713] on button "Save Entries" at bounding box center [1207, 715] width 160 height 31
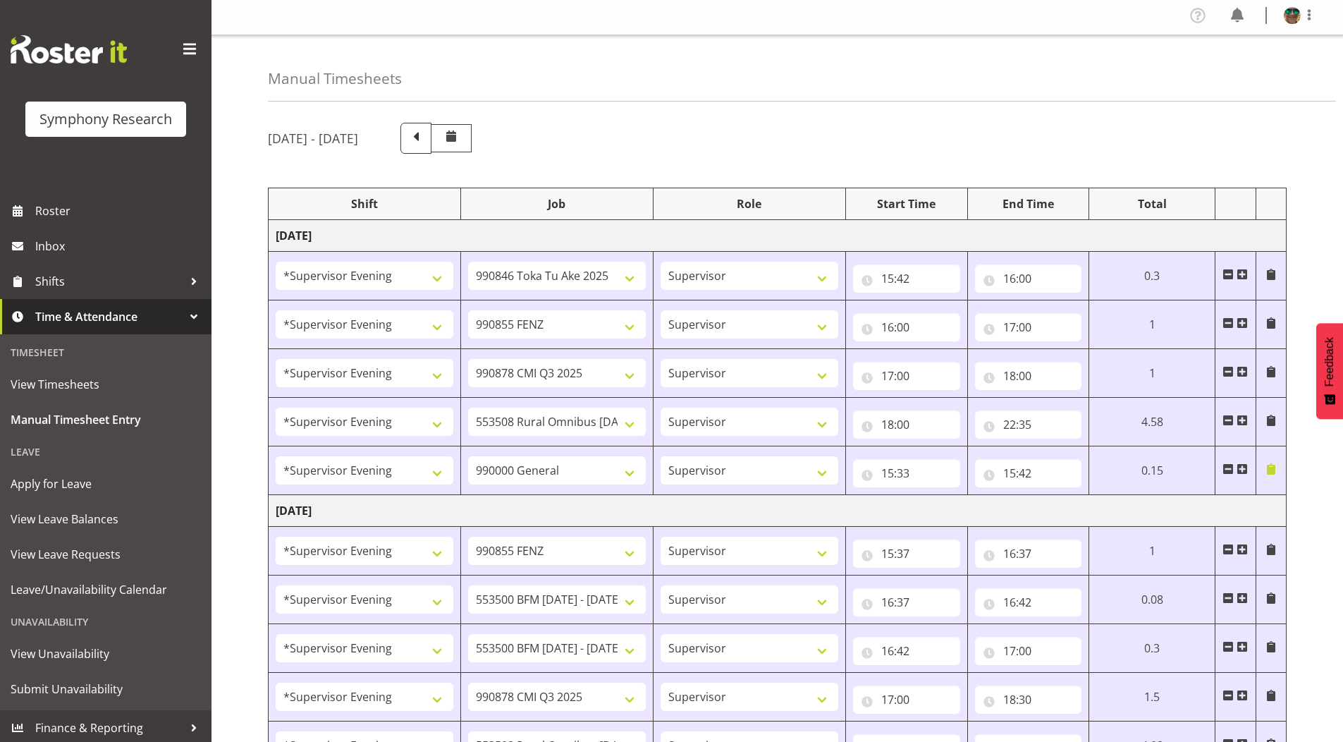
scroll to position [0, 0]
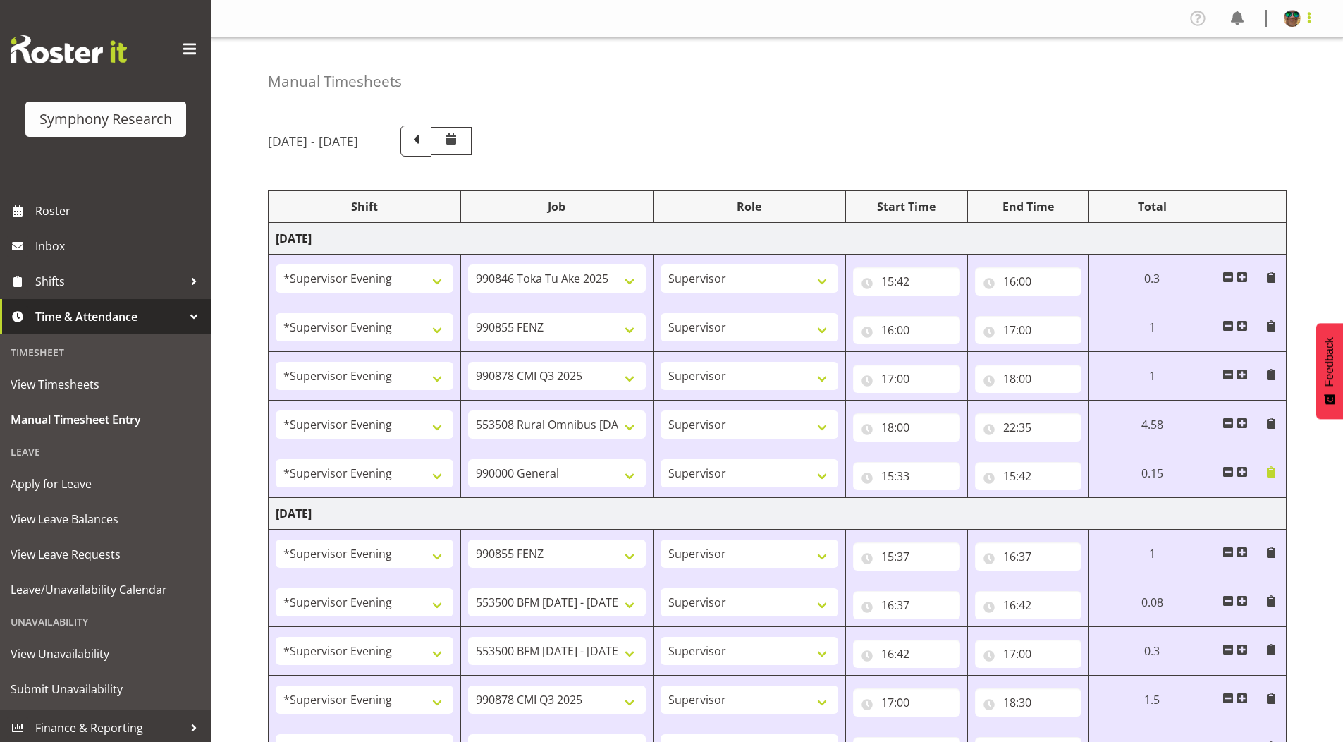
click at [1310, 21] on span at bounding box center [1309, 17] width 17 height 17
click at [1242, 76] on link "Log Out" at bounding box center [1249, 73] width 135 height 25
